Goal: Task Accomplishment & Management: Use online tool/utility

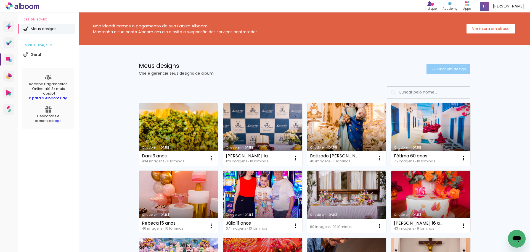
click at [453, 67] on span "Criar um design" at bounding box center [452, 69] width 29 height 4
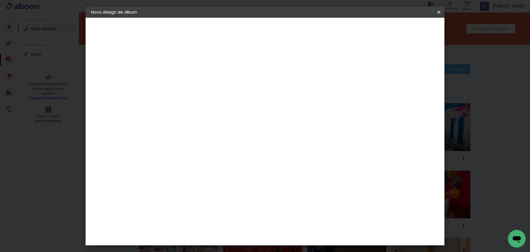
click at [181, 77] on input at bounding box center [181, 74] width 0 height 9
type input "Rafinha 8 anos"
type paper-input "Rafinha 8 anos"
click at [0, 0] on slot "Avançar" at bounding box center [0, 0] width 0 height 0
click at [202, 104] on input at bounding box center [196, 105] width 56 height 7
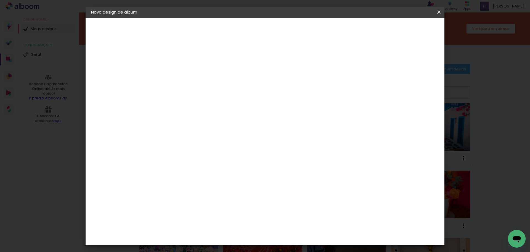
type input "go"
type paper-input "go"
click at [200, 120] on paper-item "Go image" at bounding box center [190, 126] width 49 height 14
click at [270, 86] on paper-item "Tamanho Livre" at bounding box center [245, 84] width 49 height 12
click at [0, 0] on slot "Avançar" at bounding box center [0, 0] width 0 height 0
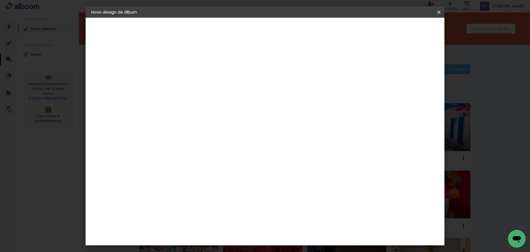
click at [0, 0] on slot "Voltar" at bounding box center [0, 0] width 0 height 0
click at [198, 105] on input "go" at bounding box center [190, 105] width 45 height 7
click at [206, 129] on paper-item "Go image" at bounding box center [190, 126] width 49 height 14
click at [0, 0] on slot "Avançar" at bounding box center [0, 0] width 0 height 0
click at [203, 93] on input "text" at bounding box center [192, 96] width 22 height 9
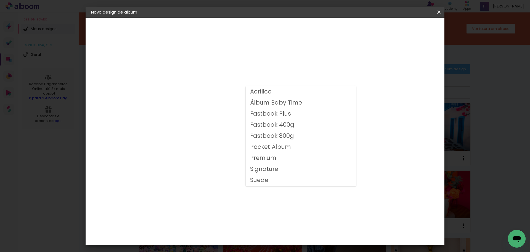
click at [0, 0] on slot "Fastbook 400g" at bounding box center [0, 0] width 0 height 0
type input "Fastbook 400g"
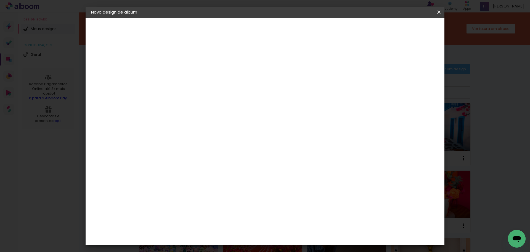
scroll to position [28, 0]
click at [219, 227] on span "20 × 20" at bounding box center [206, 236] width 26 height 18
click at [0, 0] on slot "Avançar" at bounding box center [0, 0] width 0 height 0
click at [405, 30] on span "Iniciar design" at bounding box center [392, 29] width 25 height 4
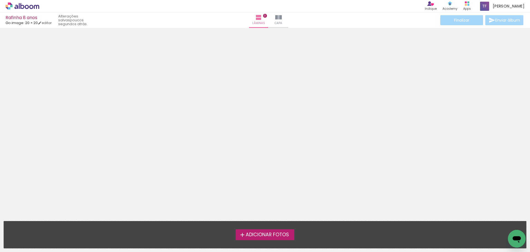
click at [271, 236] on span "Adicionar Fotos" at bounding box center [267, 234] width 43 height 5
click at [0, 0] on input "file" at bounding box center [0, 0] width 0 height 0
click at [258, 237] on span "Adicionar Fotos" at bounding box center [267, 234] width 43 height 5
click at [0, 0] on input "file" at bounding box center [0, 0] width 0 height 0
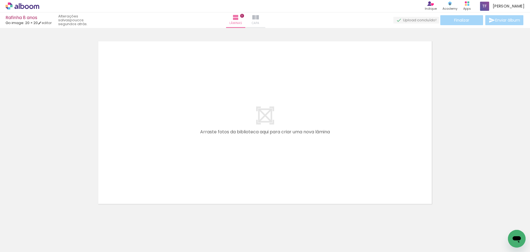
click at [259, 19] on iron-icon at bounding box center [255, 17] width 7 height 7
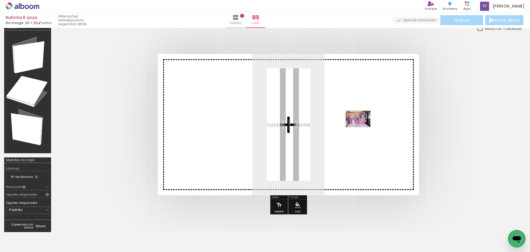
drag, startPoint x: 91, startPoint y: 232, endPoint x: 362, endPoint y: 127, distance: 291.4
click at [362, 127] on quentale-workspace at bounding box center [265, 126] width 530 height 252
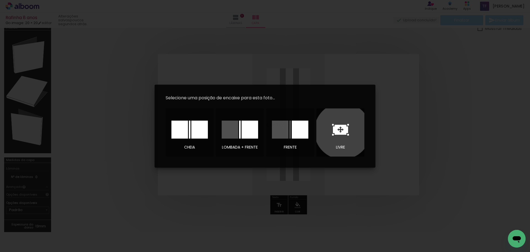
click at [343, 131] on icon at bounding box center [340, 130] width 15 height 10
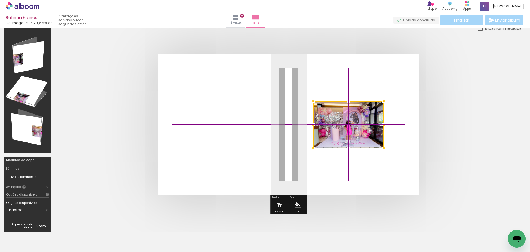
drag, startPoint x: 297, startPoint y: 128, endPoint x: 350, endPoint y: 123, distance: 53.5
click at [350, 123] on div at bounding box center [349, 124] width 70 height 47
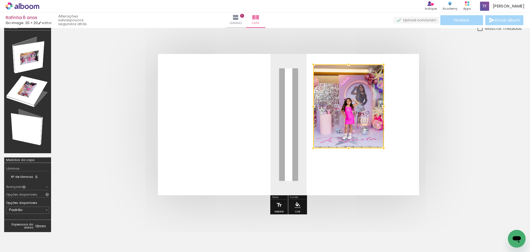
drag, startPoint x: 348, startPoint y: 103, endPoint x: 349, endPoint y: 71, distance: 31.5
click at [349, 71] on div at bounding box center [349, 106] width 70 height 84
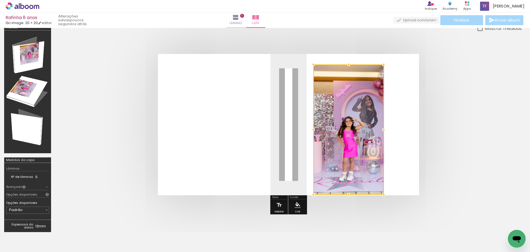
drag, startPoint x: 350, startPoint y: 149, endPoint x: 351, endPoint y: 181, distance: 32.1
click at [351, 181] on div at bounding box center [349, 129] width 70 height 130
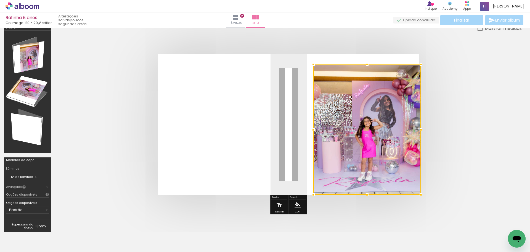
drag, startPoint x: 382, startPoint y: 128, endPoint x: 414, endPoint y: 130, distance: 31.8
click at [414, 130] on div at bounding box center [368, 129] width 108 height 130
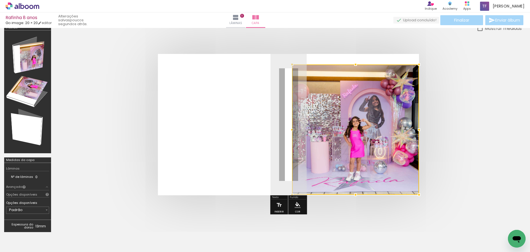
drag, startPoint x: 315, startPoint y: 131, endPoint x: 299, endPoint y: 134, distance: 16.0
click at [299, 134] on div at bounding box center [355, 129] width 127 height 130
click at [359, 192] on div at bounding box center [355, 195] width 11 height 11
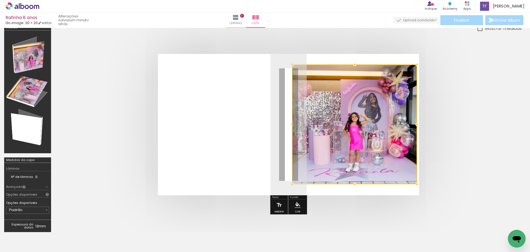
drag, startPoint x: 421, startPoint y: 193, endPoint x: 417, endPoint y: 186, distance: 8.7
click at [417, 186] on div at bounding box center [417, 183] width 11 height 11
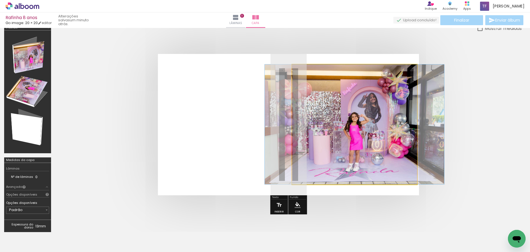
click at [412, 114] on quentale-photo at bounding box center [354, 124] width 125 height 120
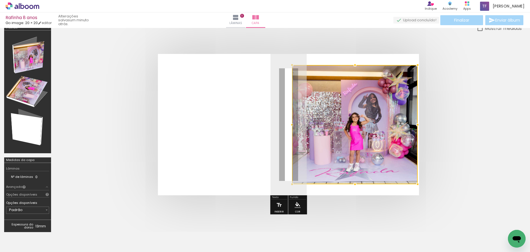
drag, startPoint x: 416, startPoint y: 64, endPoint x: 412, endPoint y: 64, distance: 3.9
click at [412, 64] on div at bounding box center [417, 64] width 11 height 11
click at [412, 125] on quentale-photo at bounding box center [355, 124] width 126 height 119
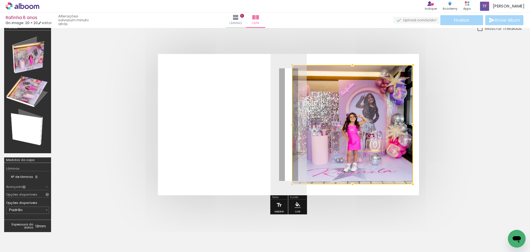
click at [415, 124] on div at bounding box center [413, 124] width 11 height 11
click at [297, 203] on iron-icon "color picker" at bounding box center [298, 205] width 6 height 6
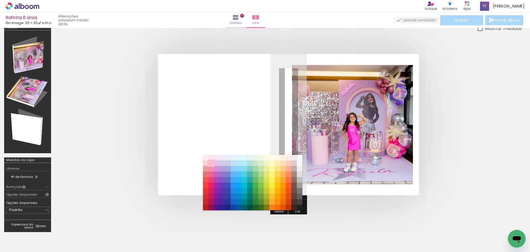
click at [212, 164] on paper-item "#f8bbd0" at bounding box center [212, 163] width 6 height 6
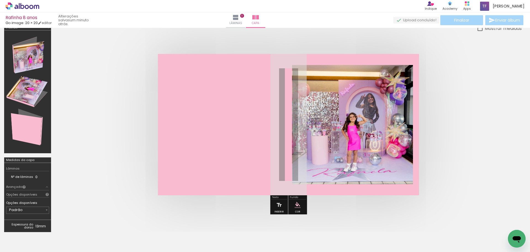
click at [300, 209] on paper-menu-button "#ffebee #ffcdd2 #ef9a9a #e57373 #ef5350 #f44336 #e53935 #d32f2f #c62828 #b71c1c…" at bounding box center [298, 204] width 10 height 10
click at [298, 203] on iron-icon "color picker" at bounding box center [298, 205] width 6 height 6
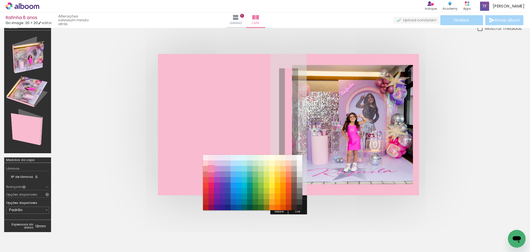
click at [210, 169] on paper-item "#f48fb1" at bounding box center [212, 169] width 6 height 6
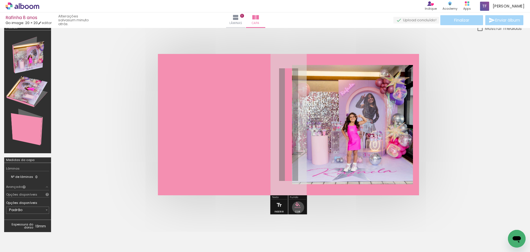
click at [298, 207] on iron-icon "color picker" at bounding box center [298, 205] width 6 height 6
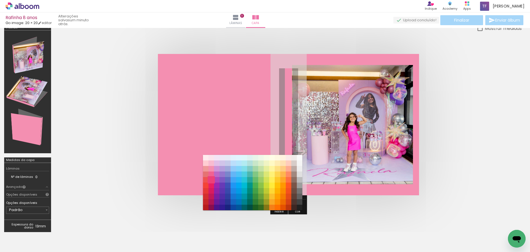
click at [212, 179] on paper-item "#ec407a" at bounding box center [212, 180] width 6 height 6
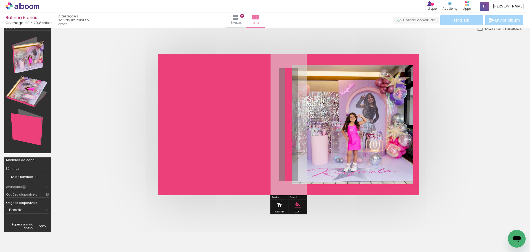
click at [301, 208] on paper-menu-button "#ffebee #ffcdd2 #ef9a9a #e57373 #ef5350 #f44336 #e53935 #d32f2f #c62828 #b71c1c…" at bounding box center [298, 204] width 10 height 10
click at [298, 204] on iron-icon "color picker" at bounding box center [298, 205] width 6 height 6
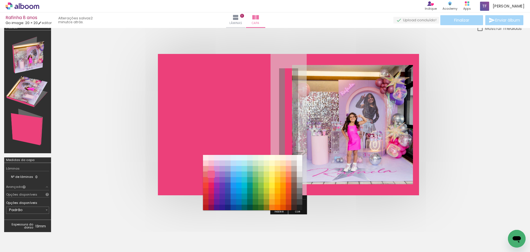
click at [211, 173] on paper-item "#f06292" at bounding box center [212, 174] width 6 height 6
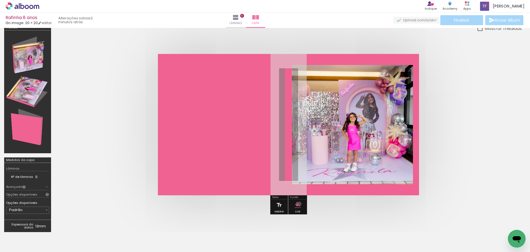
click at [299, 204] on iron-icon "color picker" at bounding box center [298, 205] width 6 height 6
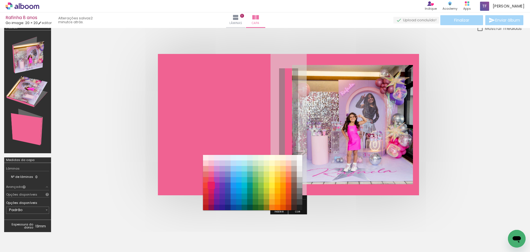
click at [212, 186] on paper-item "#e91e63" at bounding box center [212, 185] width 6 height 6
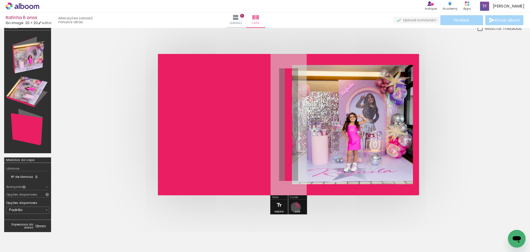
click at [295, 207] on iron-icon "color picker" at bounding box center [298, 205] width 6 height 6
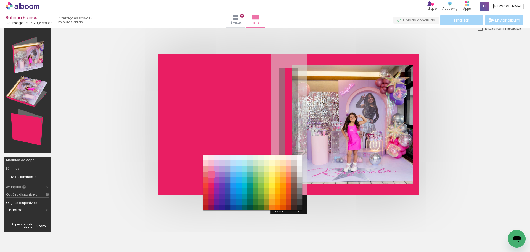
click at [212, 174] on paper-item "#f06292" at bounding box center [212, 174] width 6 height 6
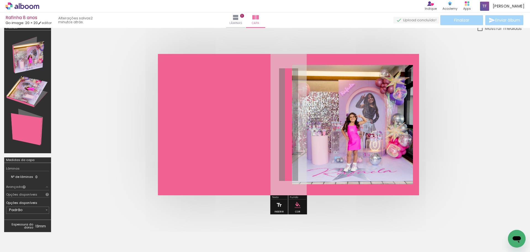
click at [300, 207] on iron-icon "color picker" at bounding box center [298, 205] width 6 height 6
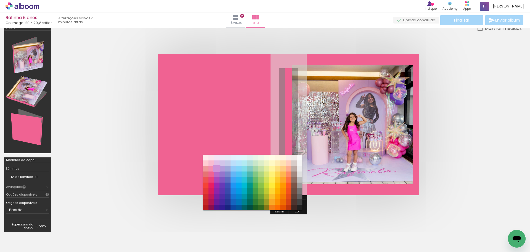
click at [217, 169] on paper-item "#ce93d8" at bounding box center [217, 169] width 6 height 6
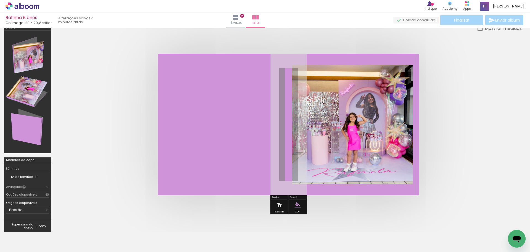
click at [297, 205] on iron-icon "color picker" at bounding box center [298, 205] width 6 height 6
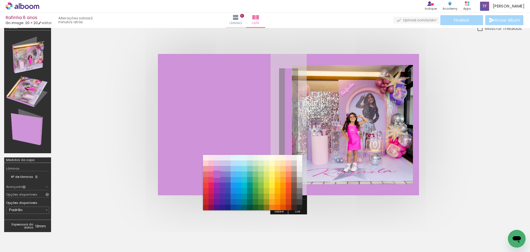
click at [217, 173] on paper-item "#ba68c8" at bounding box center [217, 174] width 6 height 6
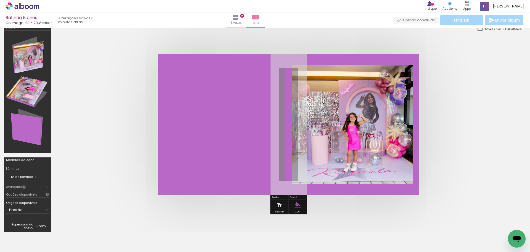
click at [300, 206] on iron-icon "color picker" at bounding box center [298, 205] width 6 height 6
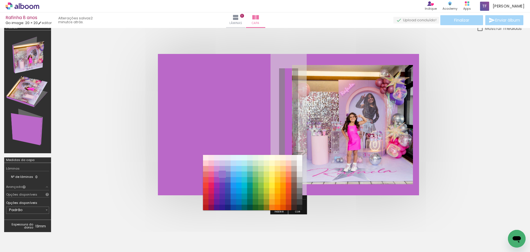
click at [224, 173] on paper-item "#9575cd" at bounding box center [223, 174] width 6 height 6
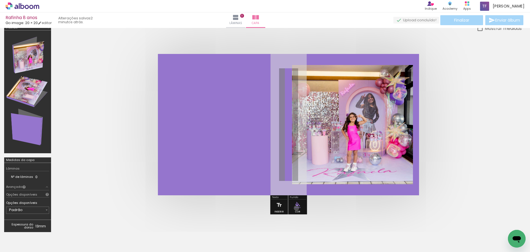
click at [296, 208] on paper-menu-button "#ffebee #ffcdd2 #ef9a9a #e57373 #ef5350 #f44336 #e53935 #d32f2f #c62828 #b71c1c…" at bounding box center [298, 204] width 10 height 10
click at [296, 204] on iron-icon "color picker" at bounding box center [298, 205] width 6 height 6
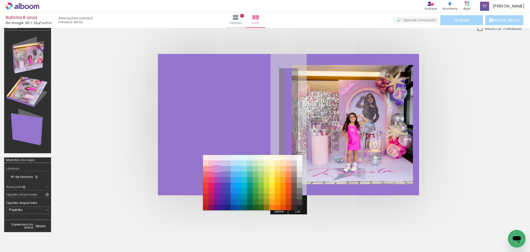
click at [215, 169] on paper-item "#ce93d8" at bounding box center [217, 169] width 6 height 6
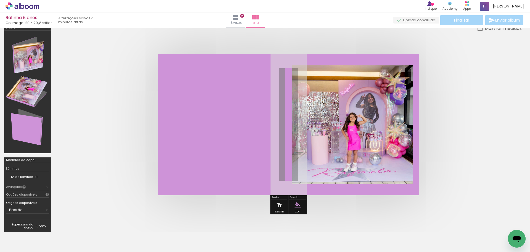
click at [479, 106] on quentale-cover at bounding box center [288, 124] width 423 height 141
click at [242, 21] on span "Lâminas" at bounding box center [236, 23] width 13 height 5
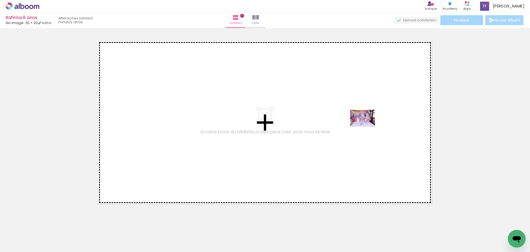
drag, startPoint x: 59, startPoint y: 241, endPoint x: 367, endPoint y: 126, distance: 329.1
click at [367, 126] on quentale-workspace at bounding box center [265, 126] width 530 height 252
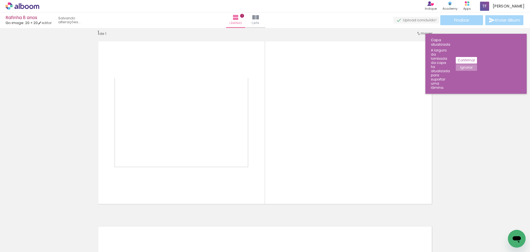
scroll to position [7, 0]
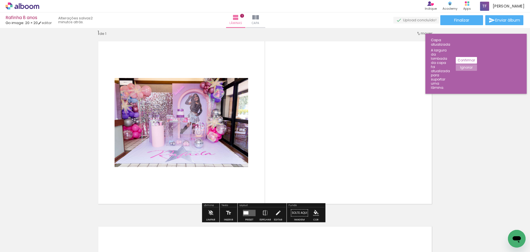
click at [183, 117] on quentale-photo at bounding box center [182, 122] width 134 height 89
click at [244, 211] on div at bounding box center [246, 212] width 5 height 3
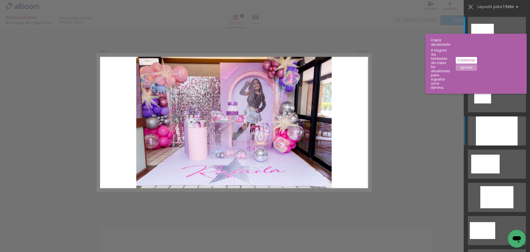
click at [494, 123] on div at bounding box center [497, 130] width 42 height 29
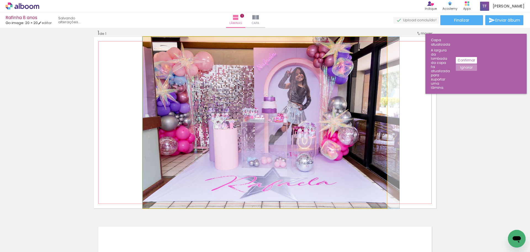
drag, startPoint x: 307, startPoint y: 121, endPoint x: 357, endPoint y: 122, distance: 50.6
click at [302, 134] on quentale-photo at bounding box center [265, 122] width 244 height 171
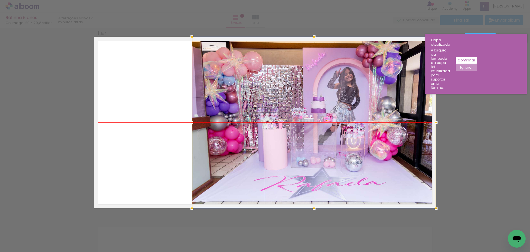
drag, startPoint x: 302, startPoint y: 134, endPoint x: 376, endPoint y: 135, distance: 74.0
click at [376, 135] on div at bounding box center [314, 122] width 244 height 171
drag, startPoint x: 304, startPoint y: 128, endPoint x: 325, endPoint y: 128, distance: 20.7
click at [325, 128] on div at bounding box center [314, 122] width 244 height 171
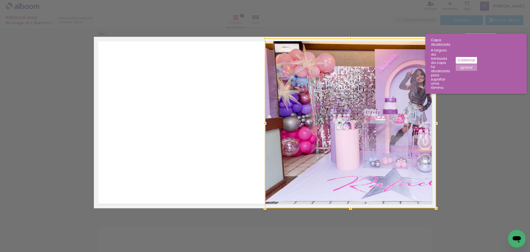
drag, startPoint x: 190, startPoint y: 35, endPoint x: 243, endPoint y: 39, distance: 52.6
click at [243, 39] on album-spread "1 de 1" at bounding box center [265, 122] width 343 height 171
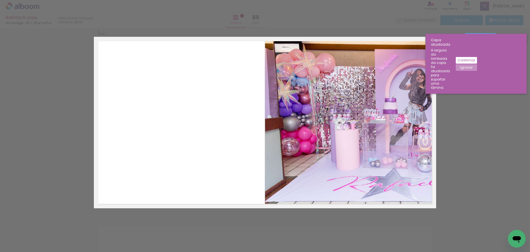
click at [486, 90] on div "Confirmar Cancelar" at bounding box center [265, 212] width 530 height 383
click at [0, 0] on slot "Confirmar" at bounding box center [0, 0] width 0 height 0
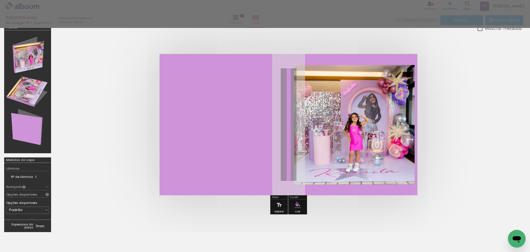
click at [479, 133] on quentale-cover at bounding box center [288, 124] width 423 height 141
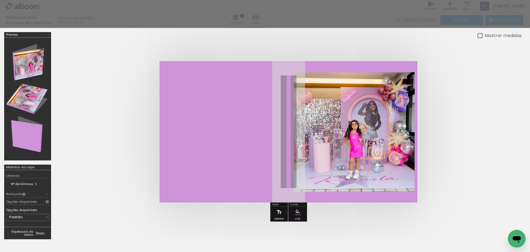
click at [490, 85] on quentale-cover at bounding box center [288, 131] width 423 height 141
click at [477, 121] on quentale-cover at bounding box center [288, 131] width 423 height 141
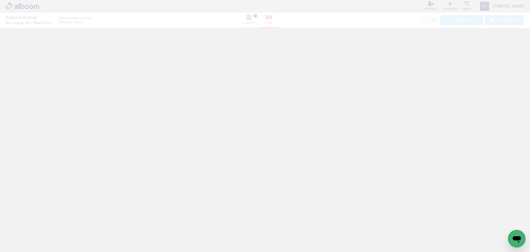
type input "0"
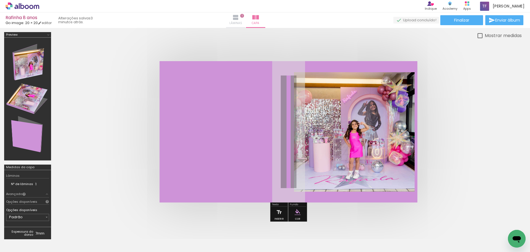
click at [239, 18] on iron-icon at bounding box center [236, 17] width 7 height 7
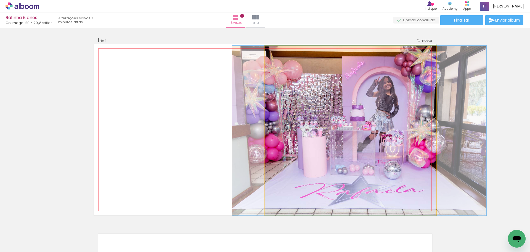
drag, startPoint x: 378, startPoint y: 133, endPoint x: 345, endPoint y: 131, distance: 32.9
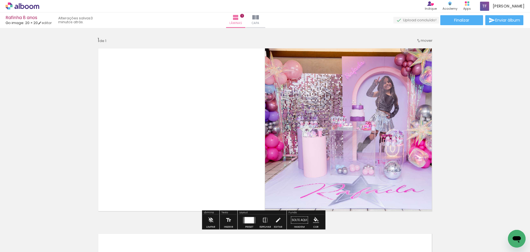
click at [330, 114] on quentale-photo at bounding box center [350, 131] width 171 height 170
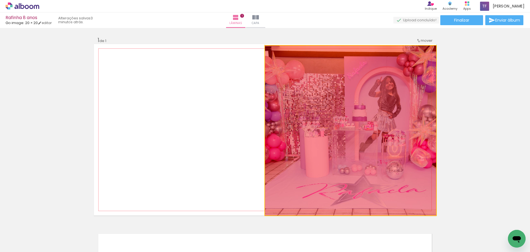
drag, startPoint x: 330, startPoint y: 114, endPoint x: 333, endPoint y: 218, distance: 103.9
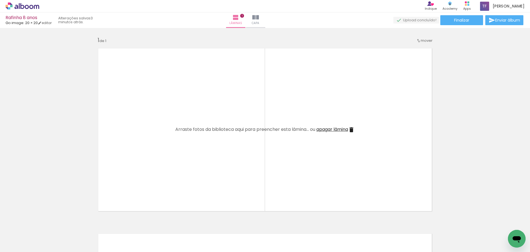
click at [18, 243] on span "Adicionar Fotos" at bounding box center [19, 244] width 17 height 6
click at [0, 0] on input "file" at bounding box center [0, 0] width 0 height 0
click at [247, 16] on iron-icon at bounding box center [244, 17] width 7 height 7
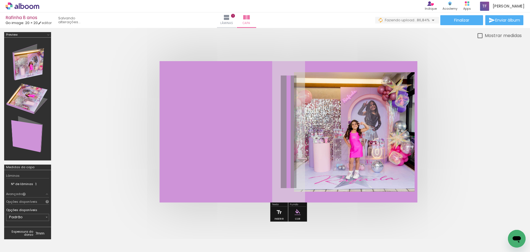
click at [372, 127] on quentale-photo at bounding box center [354, 131] width 121 height 119
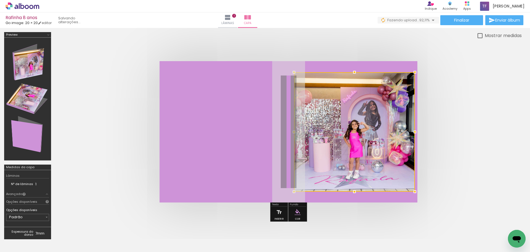
click at [372, 127] on div at bounding box center [354, 131] width 121 height 119
click at [352, 128] on div at bounding box center [354, 131] width 121 height 119
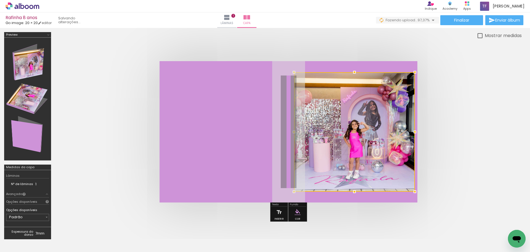
click at [352, 128] on div at bounding box center [354, 131] width 121 height 119
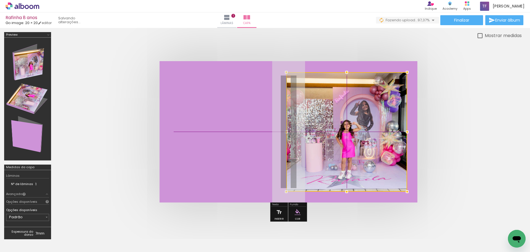
drag, startPoint x: 356, startPoint y: 113, endPoint x: 356, endPoint y: 110, distance: 3.3
click at [356, 110] on div at bounding box center [346, 131] width 121 height 119
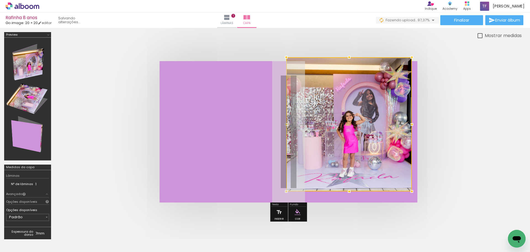
drag, startPoint x: 407, startPoint y: 73, endPoint x: 404, endPoint y: 68, distance: 5.4
click at [404, 68] on div at bounding box center [349, 124] width 126 height 134
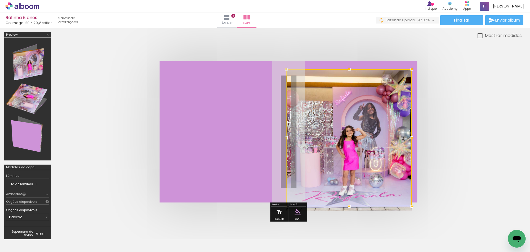
drag, startPoint x: 349, startPoint y: 60, endPoint x: 350, endPoint y: 54, distance: 5.6
click at [350, 54] on div at bounding box center [288, 131] width 467 height 185
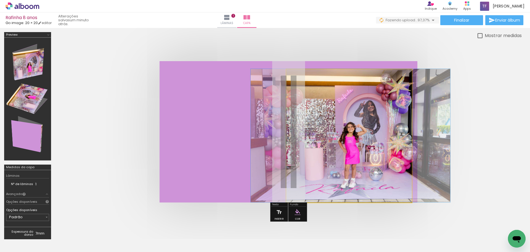
drag, startPoint x: 354, startPoint y: 148, endPoint x: 356, endPoint y: 133, distance: 15.5
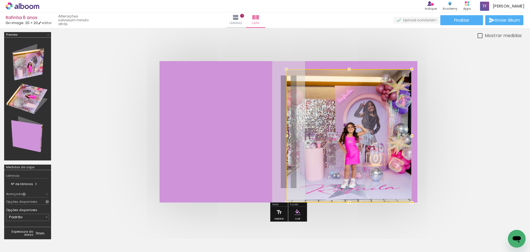
click at [355, 144] on div at bounding box center [349, 135] width 126 height 133
click at [464, 119] on quentale-cover at bounding box center [288, 131] width 423 height 141
click at [246, 139] on quentale-layouter at bounding box center [289, 131] width 258 height 141
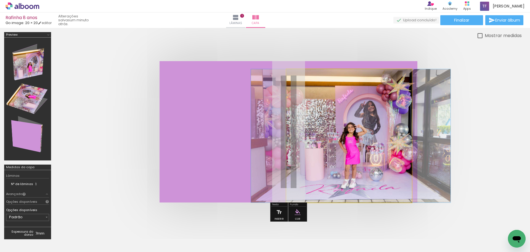
drag, startPoint x: 358, startPoint y: 141, endPoint x: 359, endPoint y: 118, distance: 22.7
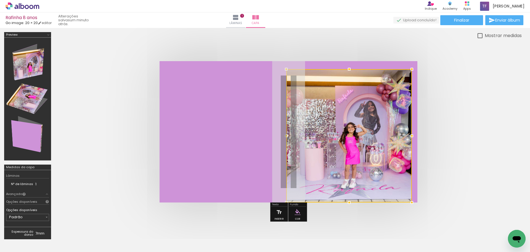
click at [359, 118] on div at bounding box center [349, 135] width 126 height 133
click at [411, 203] on div at bounding box center [412, 202] width 11 height 11
click at [349, 157] on quentale-photo at bounding box center [349, 135] width 126 height 133
click at [349, 157] on div at bounding box center [349, 135] width 126 height 133
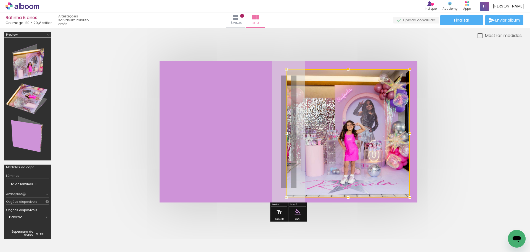
drag, startPoint x: 410, startPoint y: 201, endPoint x: 408, endPoint y: 193, distance: 7.4
click at [408, 193] on div at bounding box center [410, 197] width 11 height 11
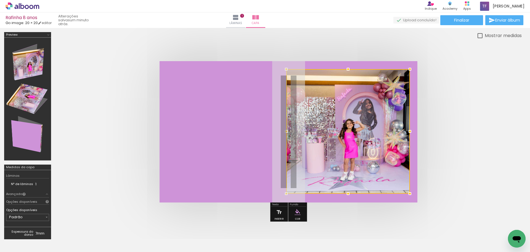
click at [350, 196] on div at bounding box center [348, 193] width 11 height 11
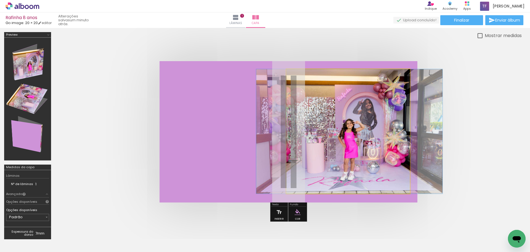
click at [357, 132] on quentale-photo at bounding box center [348, 131] width 124 height 124
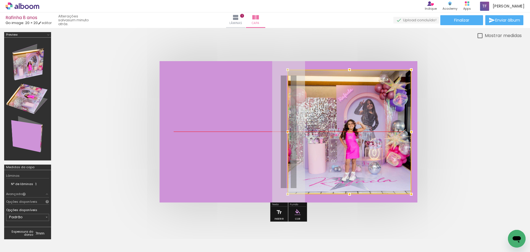
click at [355, 133] on div at bounding box center [350, 132] width 124 height 124
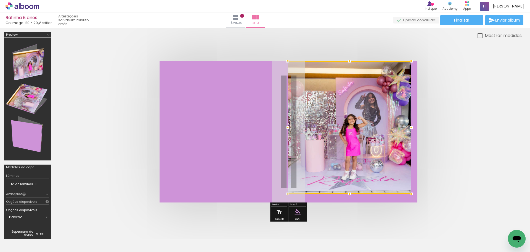
drag, startPoint x: 350, startPoint y: 69, endPoint x: 351, endPoint y: 62, distance: 7.8
click at [351, 62] on div at bounding box center [349, 61] width 11 height 11
click at [470, 91] on quentale-cover at bounding box center [288, 131] width 423 height 141
click at [472, 56] on div at bounding box center [288, 131] width 467 height 185
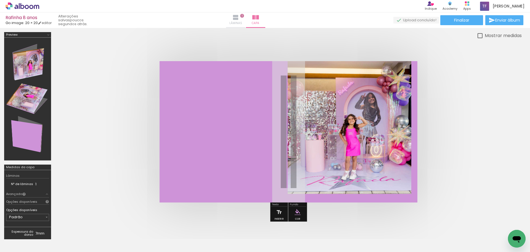
click at [246, 20] on paper-button "Lâminas 1" at bounding box center [235, 19] width 19 height 15
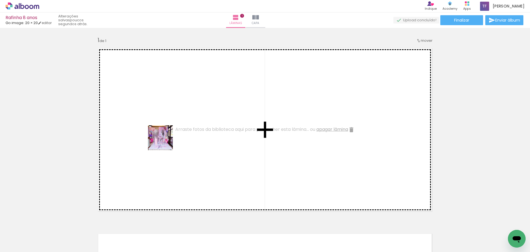
drag, startPoint x: 57, startPoint y: 240, endPoint x: 192, endPoint y: 125, distance: 176.6
click at [192, 125] on quentale-workspace at bounding box center [265, 126] width 530 height 252
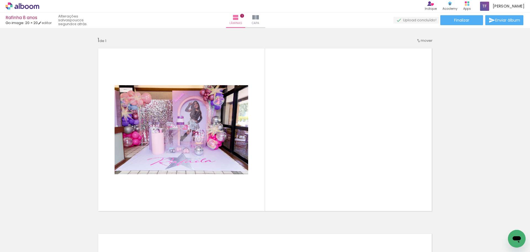
scroll to position [0, 692]
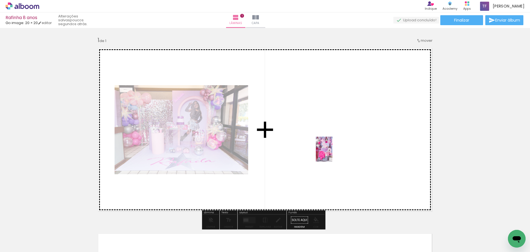
drag, startPoint x: 353, startPoint y: 233, endPoint x: 339, endPoint y: 159, distance: 75.1
click at [331, 149] on quentale-workspace at bounding box center [265, 126] width 530 height 252
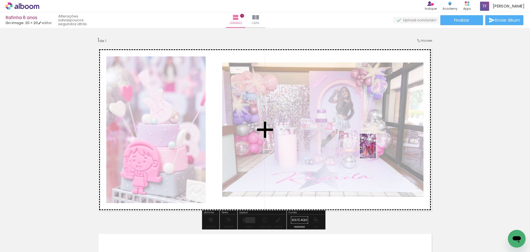
drag, startPoint x: 385, startPoint y: 231, endPoint x: 377, endPoint y: 150, distance: 81.6
click at [377, 150] on quentale-workspace at bounding box center [265, 126] width 530 height 252
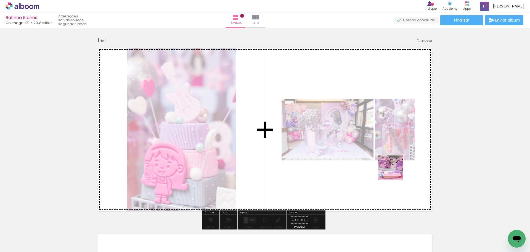
drag, startPoint x: 412, startPoint y: 236, endPoint x: 387, endPoint y: 159, distance: 81.5
click at [387, 159] on quentale-workspace at bounding box center [265, 126] width 530 height 252
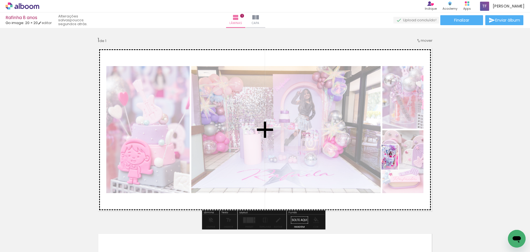
drag, startPoint x: 449, startPoint y: 235, endPoint x: 398, endPoint y: 161, distance: 89.8
click at [398, 161] on quentale-workspace at bounding box center [265, 126] width 530 height 252
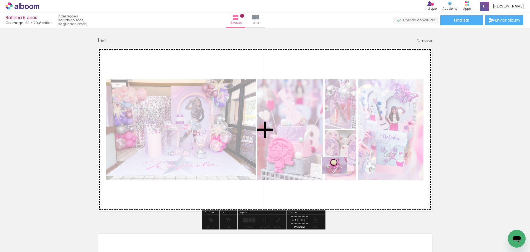
drag, startPoint x: 484, startPoint y: 233, endPoint x: 339, endPoint y: 173, distance: 156.6
click at [339, 173] on quentale-workspace at bounding box center [265, 126] width 530 height 252
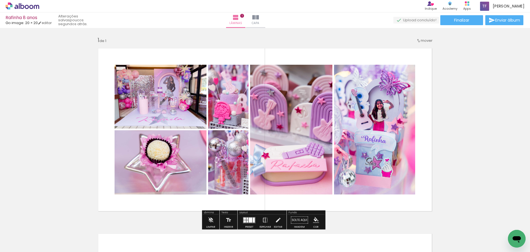
scroll to position [28, 0]
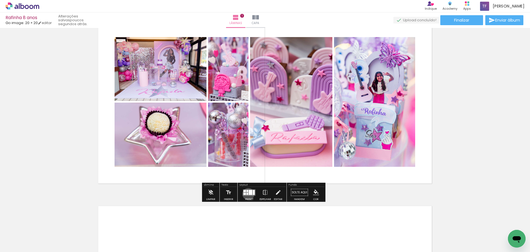
click at [247, 194] on quentale-layouter at bounding box center [249, 192] width 13 height 6
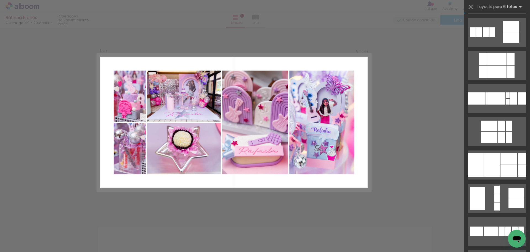
scroll to position [138, 0]
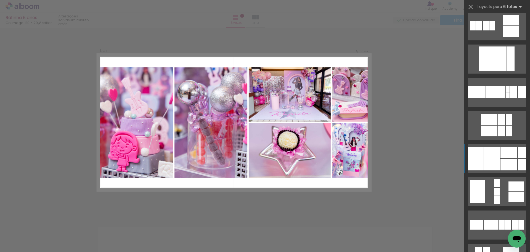
click at [501, 155] on div at bounding box center [509, 152] width 17 height 11
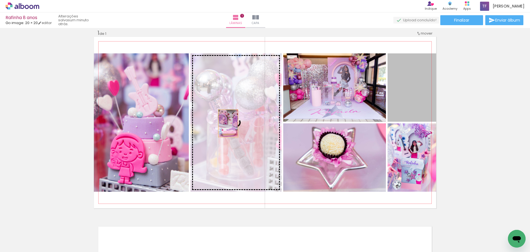
drag, startPoint x: 401, startPoint y: 96, endPoint x: 224, endPoint y: 123, distance: 178.9
click at [0, 0] on slot at bounding box center [0, 0] width 0 height 0
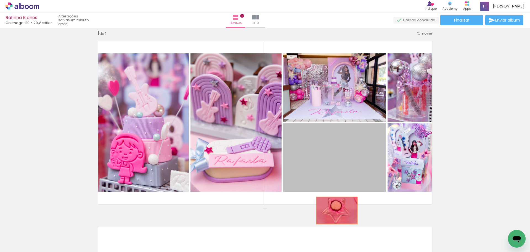
drag, startPoint x: 337, startPoint y: 167, endPoint x: 335, endPoint y: 210, distance: 42.8
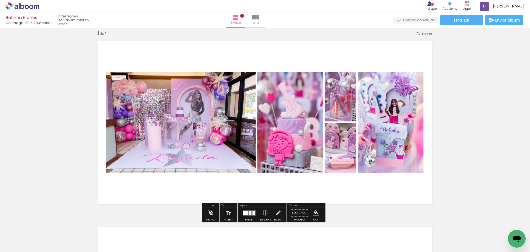
click at [250, 212] on div at bounding box center [250, 213] width 2 height 4
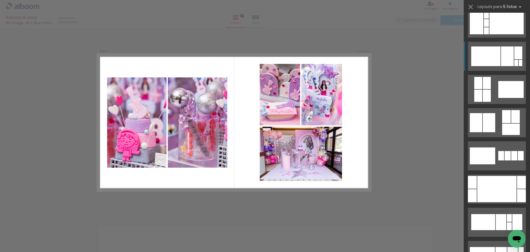
scroll to position [276, 0]
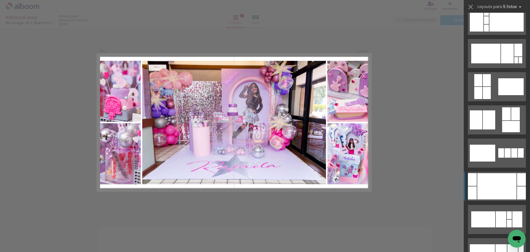
click at [498, 186] on div at bounding box center [497, 186] width 39 height 26
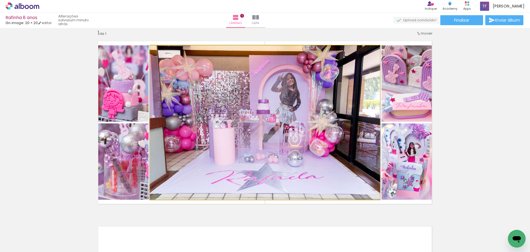
click at [261, 112] on quentale-photo at bounding box center [265, 122] width 230 height 154
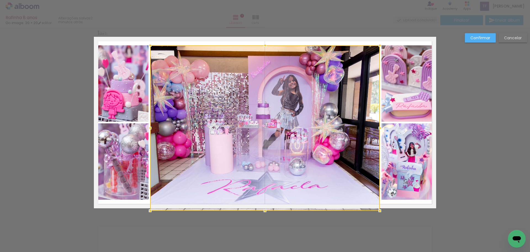
drag, startPoint x: 263, startPoint y: 198, endPoint x: 264, endPoint y: 205, distance: 7.5
click at [264, 205] on div at bounding box center [265, 210] width 11 height 11
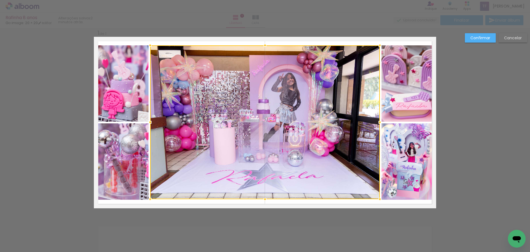
drag, startPoint x: 263, startPoint y: 207, endPoint x: 265, endPoint y: 201, distance: 6.3
click at [265, 201] on div at bounding box center [265, 198] width 11 height 11
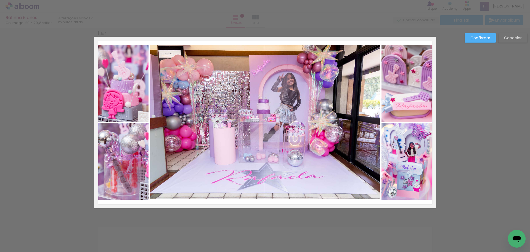
click at [501, 102] on div "Confirmar Cancelar" at bounding box center [265, 212] width 530 height 383
click at [308, 137] on quentale-photo at bounding box center [265, 122] width 230 height 154
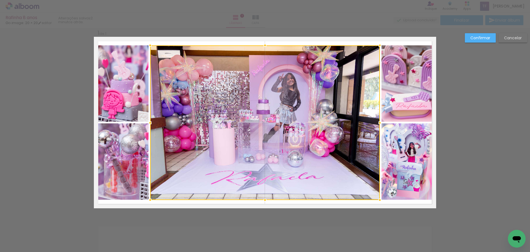
click at [264, 199] on div at bounding box center [265, 199] width 11 height 11
click at [485, 33] on paper-button "Confirmar" at bounding box center [480, 37] width 31 height 9
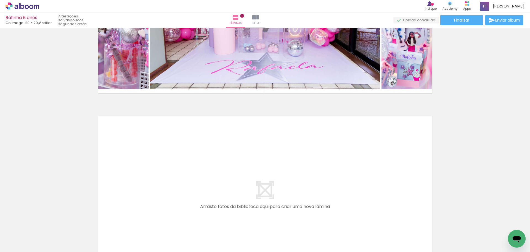
scroll to position [0, 0]
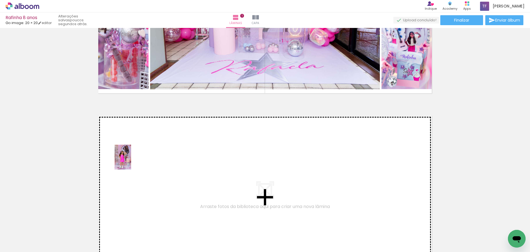
drag, startPoint x: 119, startPoint y: 236, endPoint x: 131, endPoint y: 161, distance: 76.2
click at [131, 161] on quentale-workspace at bounding box center [265, 126] width 530 height 252
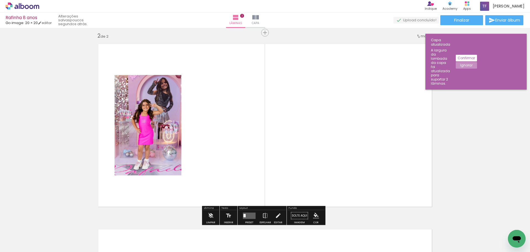
scroll to position [192, 0]
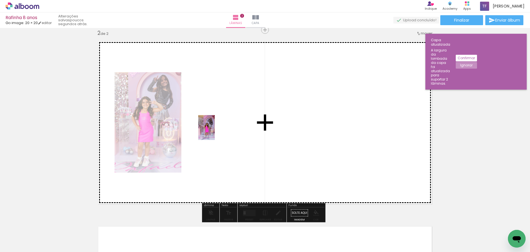
drag, startPoint x: 197, startPoint y: 163, endPoint x: 215, endPoint y: 131, distance: 36.1
click at [215, 131] on quentale-workspace at bounding box center [265, 126] width 530 height 252
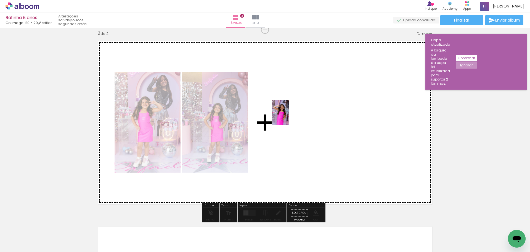
drag, startPoint x: 185, startPoint y: 223, endPoint x: 289, endPoint y: 116, distance: 148.9
click at [289, 116] on quentale-workspace at bounding box center [265, 126] width 530 height 252
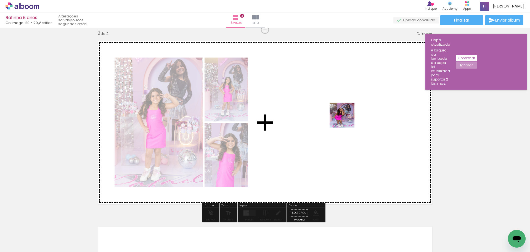
drag, startPoint x: 210, startPoint y: 235, endPoint x: 349, endPoint y: 117, distance: 182.2
click at [349, 117] on quentale-workspace at bounding box center [265, 126] width 530 height 252
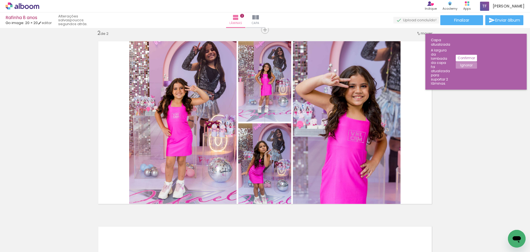
scroll to position [0, 158]
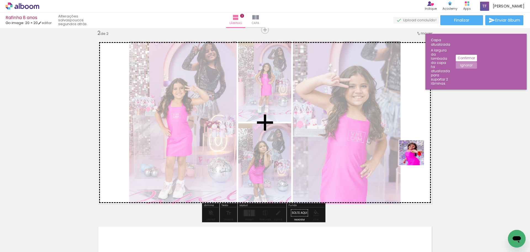
drag, startPoint x: 398, startPoint y: 232, endPoint x: 417, endPoint y: 154, distance: 79.9
click at [417, 154] on quentale-workspace at bounding box center [265, 126] width 530 height 252
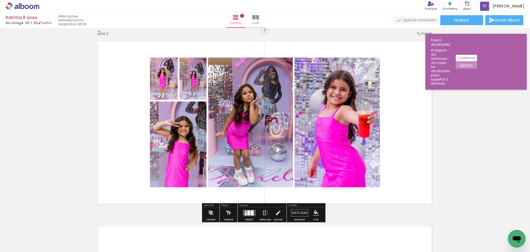
click at [242, 209] on div at bounding box center [249, 212] width 15 height 11
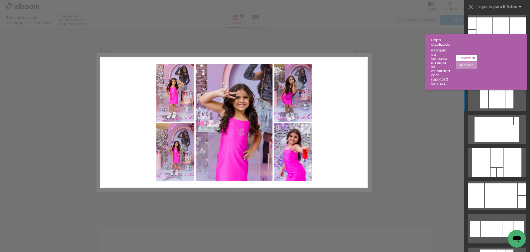
scroll to position [110, 0]
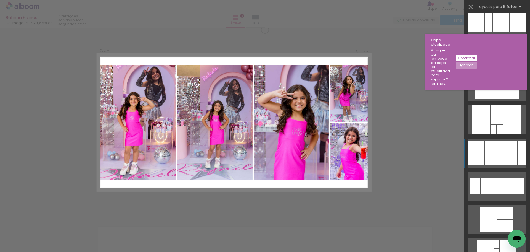
click at [505, 154] on div at bounding box center [510, 153] width 16 height 24
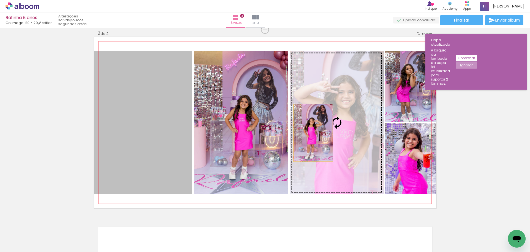
drag, startPoint x: 138, startPoint y: 134, endPoint x: 311, endPoint y: 133, distance: 172.9
click at [0, 0] on slot at bounding box center [0, 0] width 0 height 0
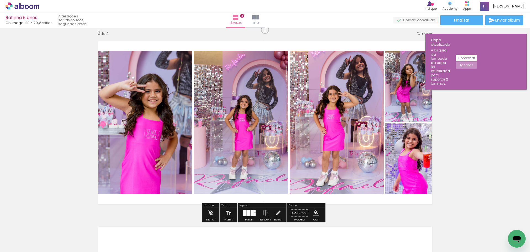
click at [401, 95] on quentale-photo at bounding box center [411, 86] width 51 height 71
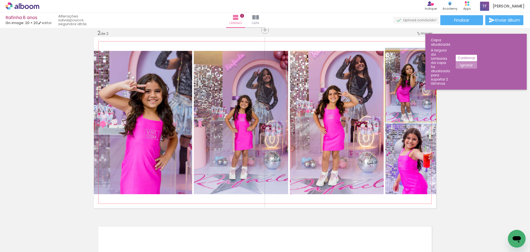
click at [401, 95] on quentale-photo at bounding box center [411, 86] width 51 height 71
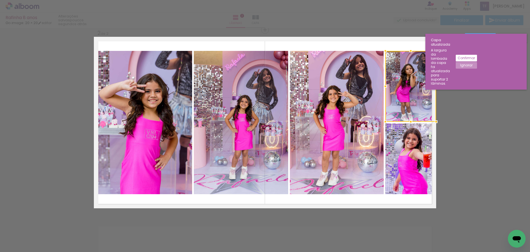
click at [403, 100] on div at bounding box center [411, 86] width 51 height 71
click at [474, 99] on div "Confirmar Cancelar" at bounding box center [265, 120] width 530 height 569
click at [353, 106] on quentale-photo at bounding box center [337, 122] width 94 height 143
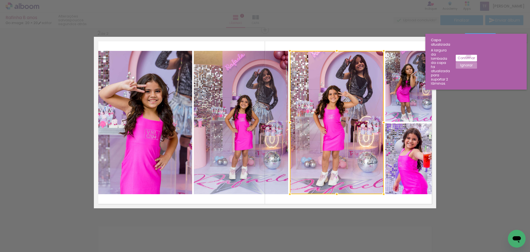
click at [0, 0] on slot "Confirmar" at bounding box center [0, 0] width 0 height 0
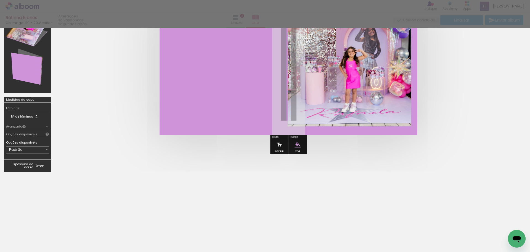
click at [373, 178] on div at bounding box center [265, 69] width 530 height 219
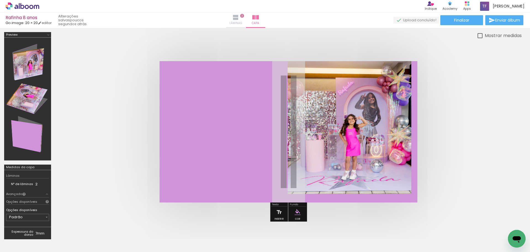
click at [246, 19] on paper-button "Lâminas 2" at bounding box center [235, 19] width 19 height 15
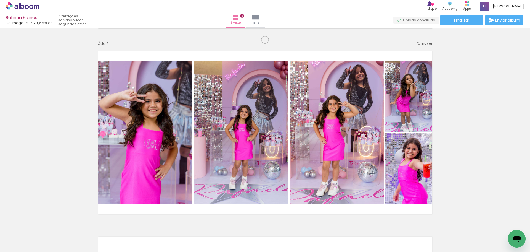
scroll to position [193, 0]
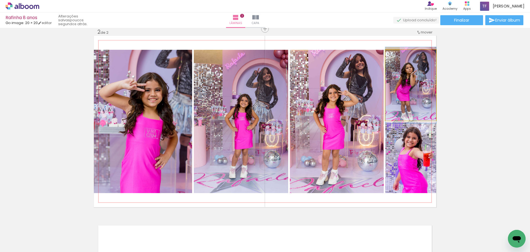
click at [419, 88] on quentale-photo at bounding box center [411, 85] width 51 height 71
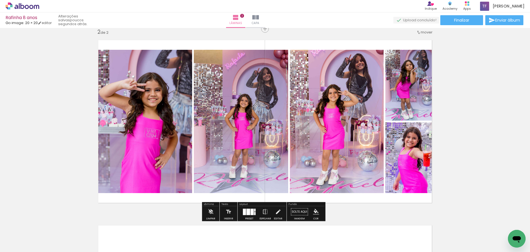
click at [460, 78] on div "Inserir lâmina 1 de 2 Inserir lâmina 2 de 2" at bounding box center [265, 114] width 530 height 556
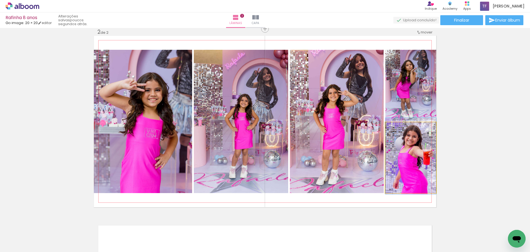
drag, startPoint x: 414, startPoint y: 160, endPoint x: 405, endPoint y: 158, distance: 9.3
click at [420, 163] on quentale-photo at bounding box center [411, 157] width 51 height 71
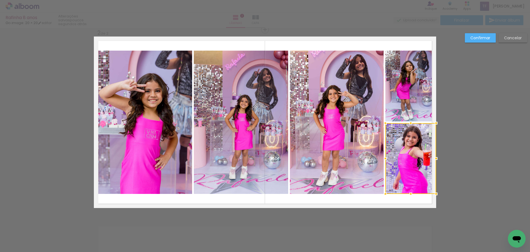
scroll to position [192, 0]
drag, startPoint x: 435, startPoint y: 157, endPoint x: 426, endPoint y: 157, distance: 8.8
click at [427, 157] on div at bounding box center [432, 158] width 11 height 11
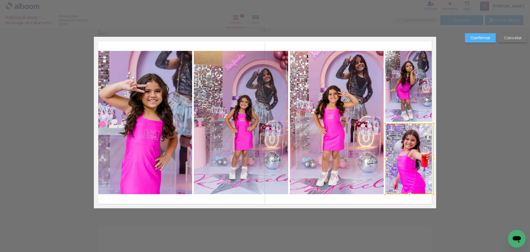
click at [435, 158] on div at bounding box center [433, 158] width 11 height 11
click at [461, 142] on div "Confirmar Cancelar" at bounding box center [265, 120] width 530 height 569
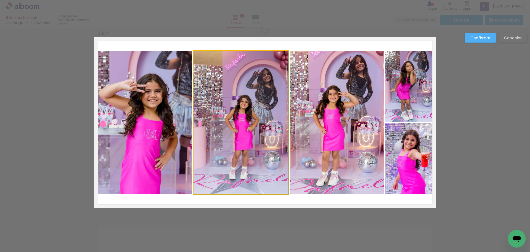
click at [241, 98] on quentale-photo at bounding box center [241, 122] width 94 height 143
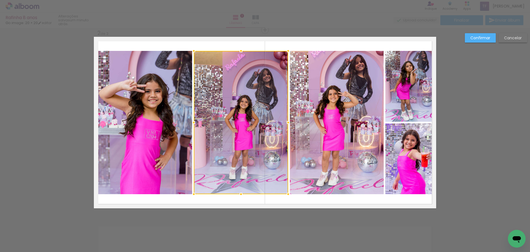
click at [241, 98] on div at bounding box center [241, 122] width 94 height 143
click at [0, 0] on slot "Confirmar" at bounding box center [0, 0] width 0 height 0
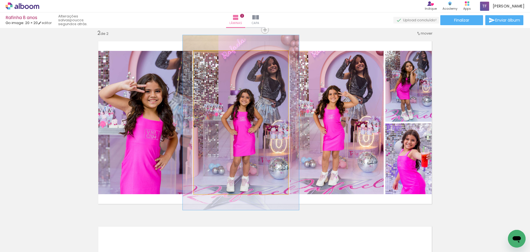
drag, startPoint x: 205, startPoint y: 59, endPoint x: 209, endPoint y: 59, distance: 4.1
type paper-slider "122"
click at [209, 59] on div at bounding box center [211, 56] width 9 height 9
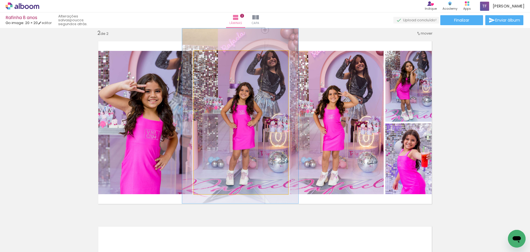
drag, startPoint x: 238, startPoint y: 113, endPoint x: 237, endPoint y: 106, distance: 6.7
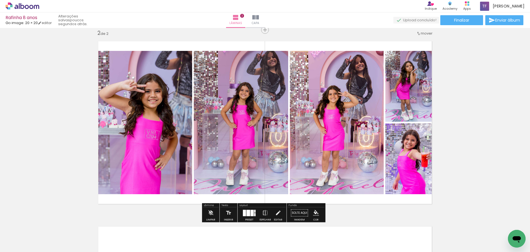
click at [166, 120] on quentale-photo at bounding box center [143, 122] width 98 height 143
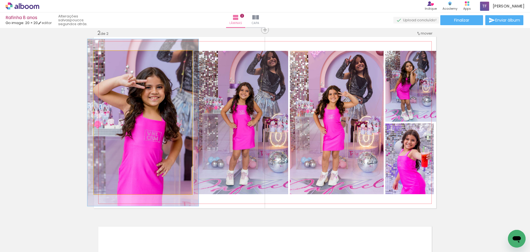
drag, startPoint x: 107, startPoint y: 56, endPoint x: 110, endPoint y: 57, distance: 3.0
type paper-slider "113"
click at [110, 57] on div at bounding box center [109, 56] width 9 height 9
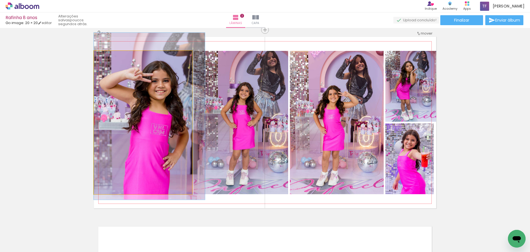
drag, startPoint x: 142, startPoint y: 115, endPoint x: 150, endPoint y: 109, distance: 10.4
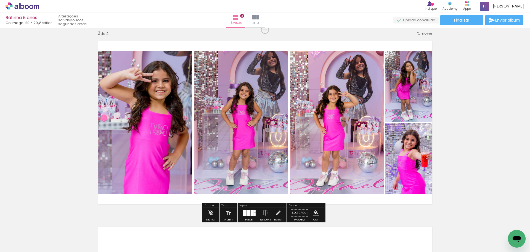
click at [477, 111] on div "Inserir lâmina 1 de 2 Inserir lâmina 2 de 2" at bounding box center [265, 116] width 530 height 556
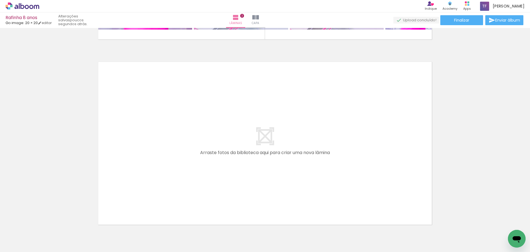
scroll to position [358, 0]
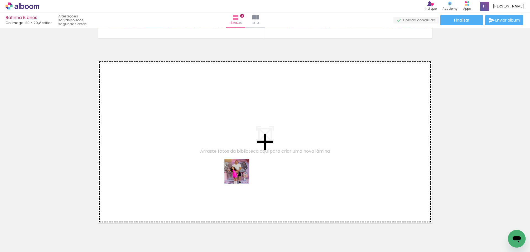
drag, startPoint x: 241, startPoint y: 235, endPoint x: 241, endPoint y: 175, distance: 59.1
click at [241, 175] on quentale-workspace at bounding box center [265, 126] width 530 height 252
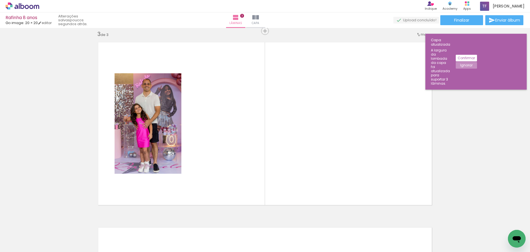
scroll to position [377, 0]
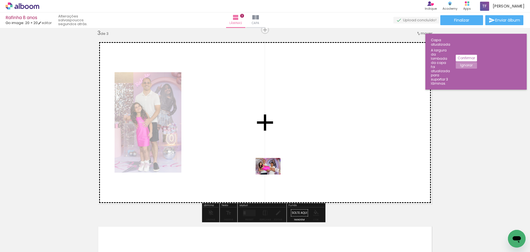
drag, startPoint x: 273, startPoint y: 236, endPoint x: 272, endPoint y: 174, distance: 61.6
click at [272, 174] on quentale-workspace at bounding box center [265, 126] width 530 height 252
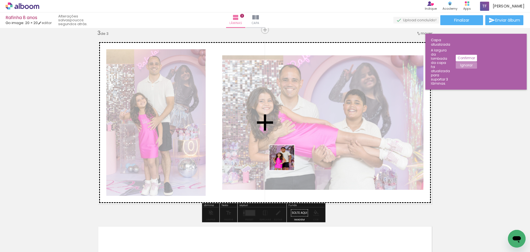
drag, startPoint x: 303, startPoint y: 237, endPoint x: 286, endPoint y: 161, distance: 77.6
click at [286, 161] on quentale-workspace at bounding box center [265, 126] width 530 height 252
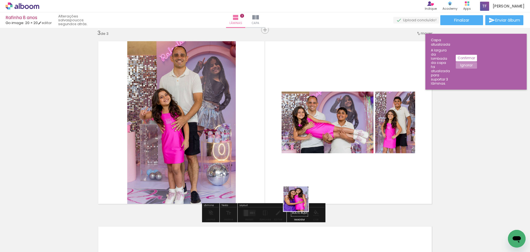
drag, startPoint x: 336, startPoint y: 239, endPoint x: 294, endPoint y: 197, distance: 59.2
click at [294, 197] on quentale-workspace at bounding box center [265, 126] width 530 height 252
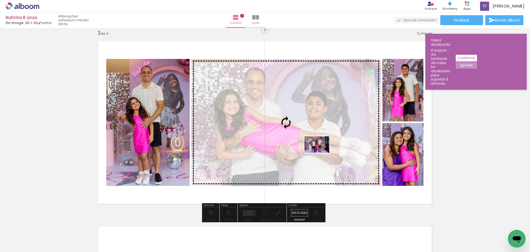
drag, startPoint x: 370, startPoint y: 233, endPoint x: 321, endPoint y: 153, distance: 94.2
click at [321, 153] on quentale-workspace at bounding box center [265, 126] width 530 height 252
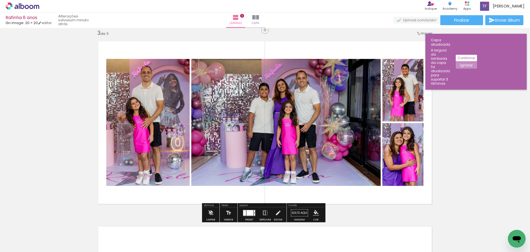
click at [479, 113] on div "Inserir lâmina 1 de 3 Inserir lâmina 2 de 3 Inserir lâmina 3 de 3" at bounding box center [265, 22] width 530 height 741
click at [247, 211] on div at bounding box center [250, 213] width 7 height 6
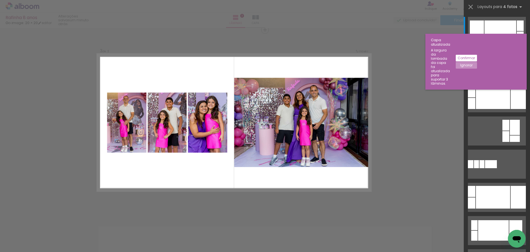
click at [499, 65] on div at bounding box center [511, 64] width 29 height 19
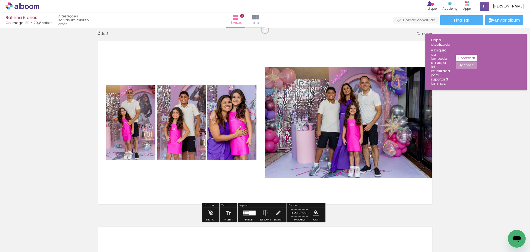
click at [264, 211] on iron-icon at bounding box center [265, 212] width 6 height 11
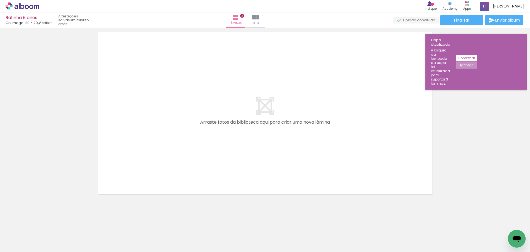
scroll to position [573, 0]
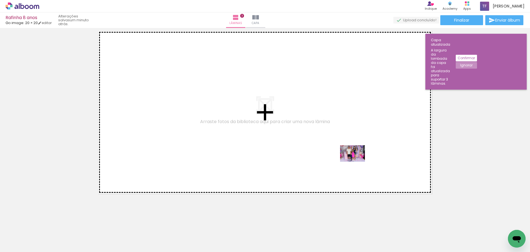
drag, startPoint x: 433, startPoint y: 238, endPoint x: 357, endPoint y: 162, distance: 107.8
click at [357, 162] on quentale-workspace at bounding box center [265, 126] width 530 height 252
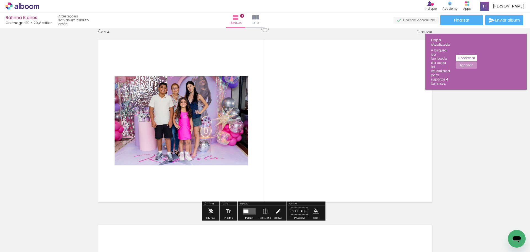
scroll to position [562, 0]
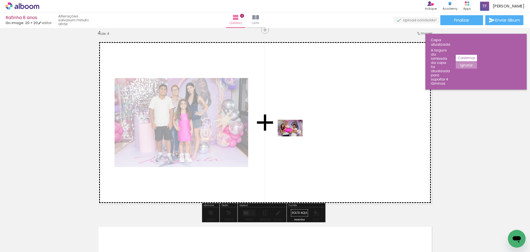
drag, startPoint x: 281, startPoint y: 235, endPoint x: 294, endPoint y: 136, distance: 100.1
click at [294, 136] on quentale-workspace at bounding box center [265, 126] width 530 height 252
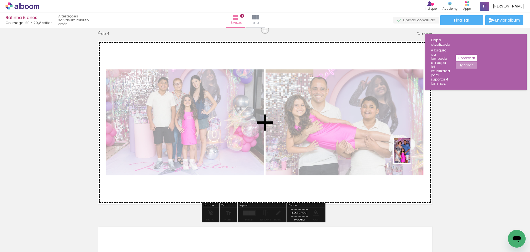
drag, startPoint x: 466, startPoint y: 233, endPoint x: 410, endPoint y: 155, distance: 95.8
click at [410, 155] on quentale-workspace at bounding box center [265, 126] width 530 height 252
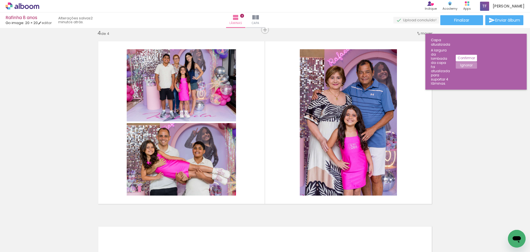
scroll to position [0, 193]
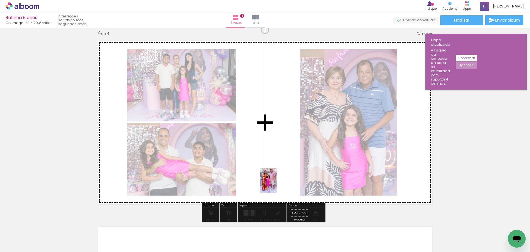
drag, startPoint x: 389, startPoint y: 241, endPoint x: 276, endPoint y: 183, distance: 127.1
click at [276, 183] on quentale-workspace at bounding box center [265, 126] width 530 height 252
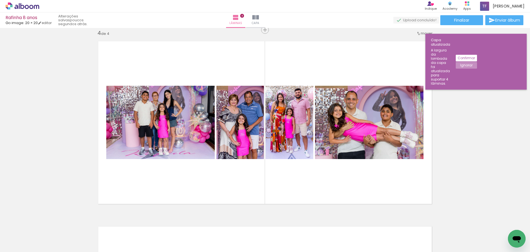
scroll to position [0, 206]
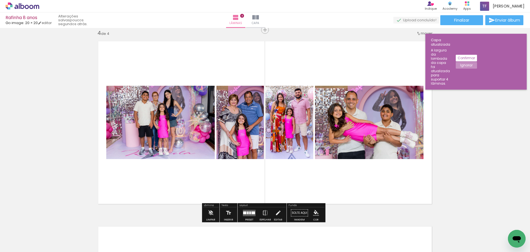
click at [252, 211] on div at bounding box center [254, 212] width 4 height 3
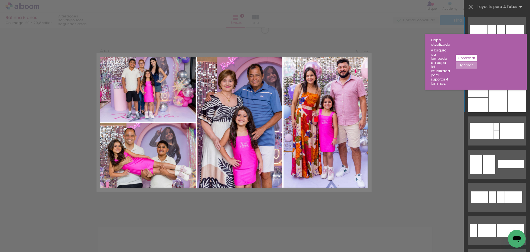
click at [498, 96] on div at bounding box center [498, 97] width 19 height 29
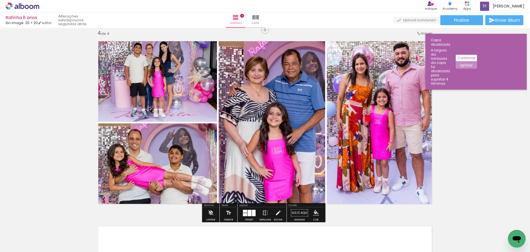
click at [140, 72] on quentale-photo at bounding box center [155, 79] width 123 height 85
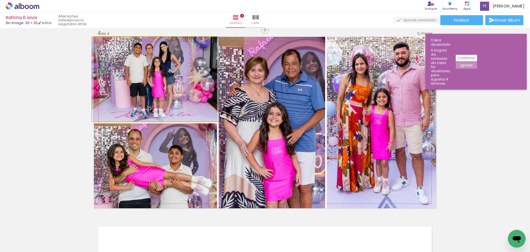
click at [140, 72] on quentale-photo at bounding box center [155, 79] width 123 height 85
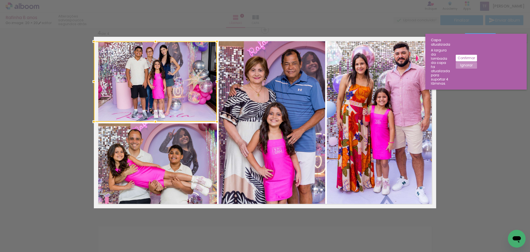
drag, startPoint x: 152, startPoint y: 37, endPoint x: 152, endPoint y: 41, distance: 4.8
click at [152, 41] on div at bounding box center [155, 41] width 11 height 11
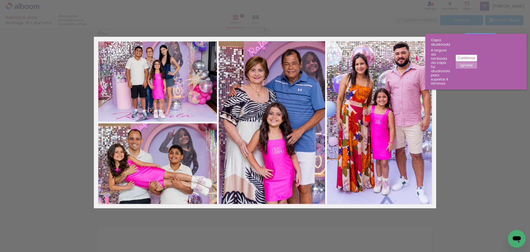
click at [0, 0] on slot "Ignorar" at bounding box center [0, 0] width 0 height 0
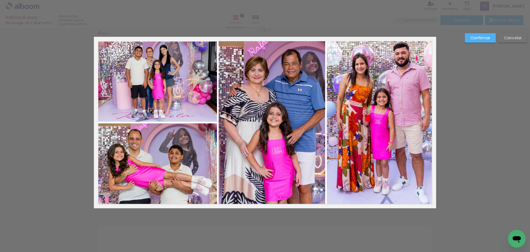
click at [0, 0] on slot "Confirmar" at bounding box center [0, 0] width 0 height 0
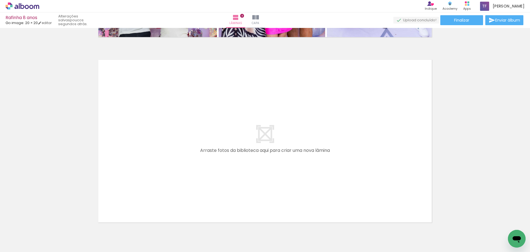
scroll to position [756, 0]
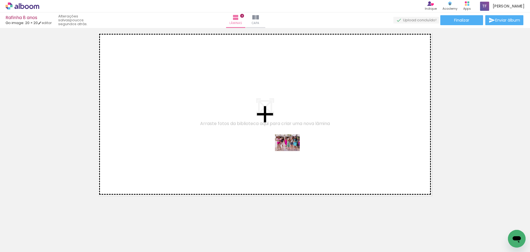
drag, startPoint x: 317, startPoint y: 234, endPoint x: 292, endPoint y: 151, distance: 87.2
click at [292, 151] on quentale-workspace at bounding box center [265, 126] width 530 height 252
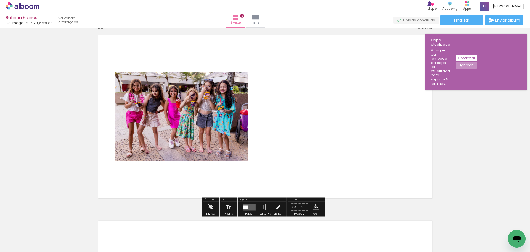
scroll to position [748, 0]
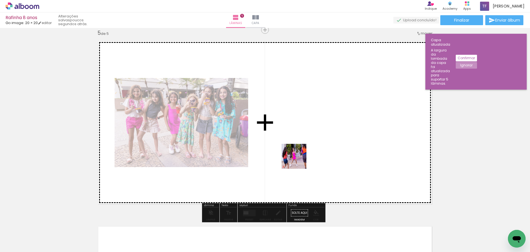
drag, startPoint x: 287, startPoint y: 237, endPoint x: 307, endPoint y: 110, distance: 128.1
click at [307, 110] on quentale-workspace at bounding box center [265, 126] width 530 height 252
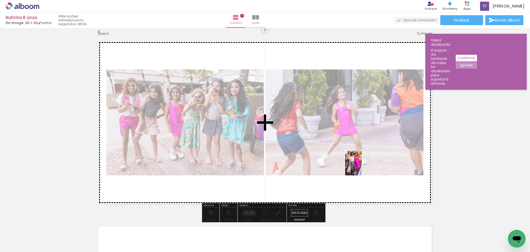
drag, startPoint x: 405, startPoint y: 233, endPoint x: 362, endPoint y: 167, distance: 79.2
click at [362, 167] on quentale-workspace at bounding box center [265, 126] width 530 height 252
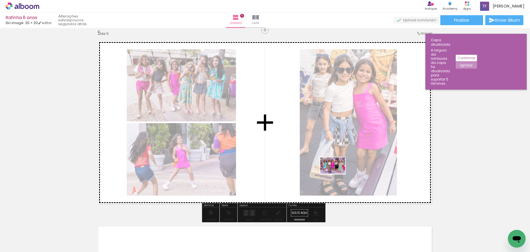
drag, startPoint x: 436, startPoint y: 236, endPoint x: 336, endPoint y: 173, distance: 117.3
click at [336, 173] on quentale-workspace at bounding box center [265, 126] width 530 height 252
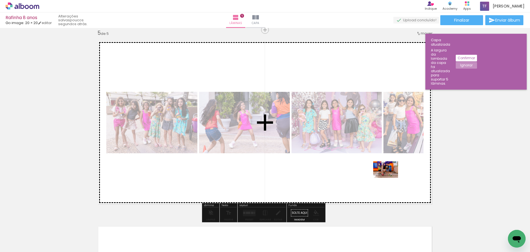
drag, startPoint x: 501, startPoint y: 237, endPoint x: 390, endPoint y: 178, distance: 125.7
click at [390, 178] on quentale-workspace at bounding box center [265, 126] width 530 height 252
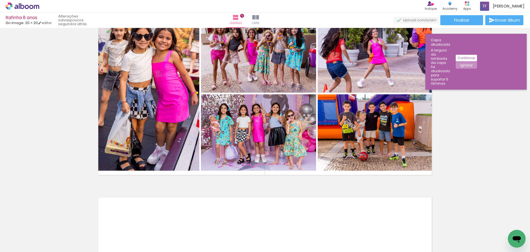
scroll to position [803, 0]
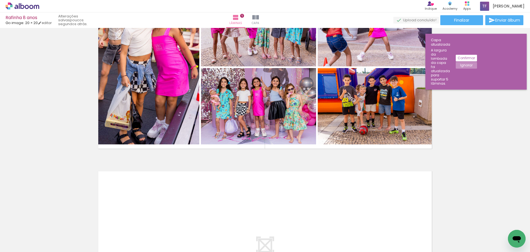
click at [477, 62] on paper-button "Ignorar" at bounding box center [466, 65] width 21 height 7
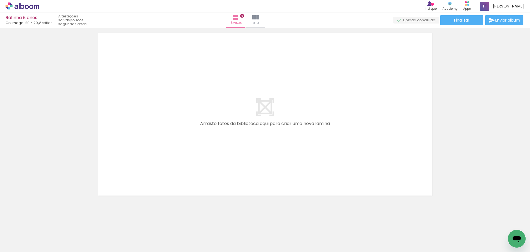
scroll to position [0, 401]
drag, startPoint x: 273, startPoint y: 236, endPoint x: 280, endPoint y: 234, distance: 7.6
click at [280, 234] on div at bounding box center [273, 232] width 18 height 27
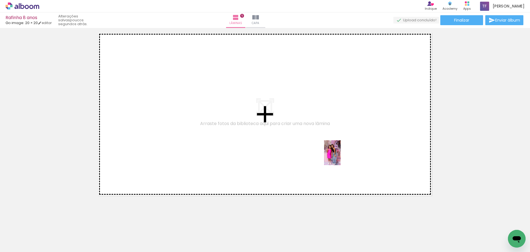
drag, startPoint x: 335, startPoint y: 236, endPoint x: 341, endPoint y: 157, distance: 79.8
click at [341, 157] on quentale-workspace at bounding box center [265, 126] width 530 height 252
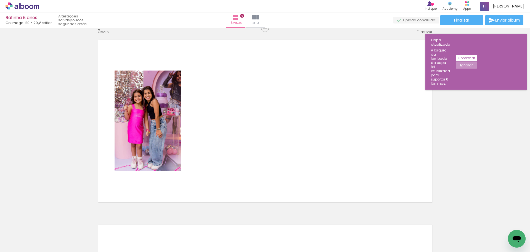
scroll to position [933, 0]
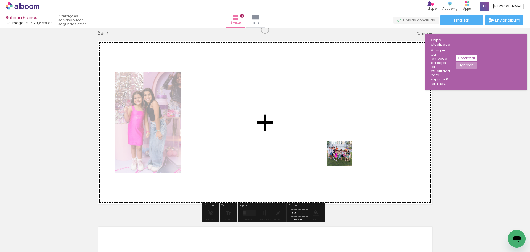
drag, startPoint x: 364, startPoint y: 231, endPoint x: 341, endPoint y: 148, distance: 85.5
click at [341, 148] on quentale-workspace at bounding box center [265, 126] width 530 height 252
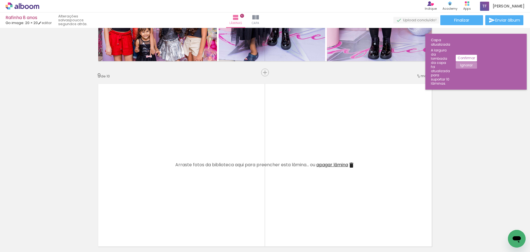
scroll to position [1468, 0]
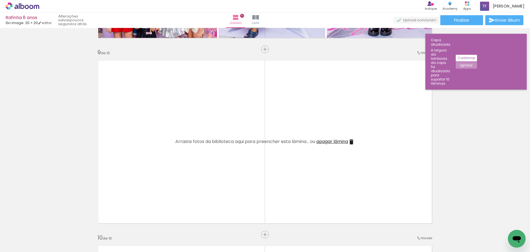
click at [421, 54] on span "mover" at bounding box center [427, 52] width 12 height 5
click at [402, 115] on span "antes da" at bounding box center [398, 115] width 16 height 9
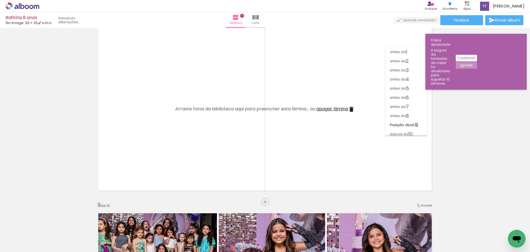
scroll to position [1303, 0]
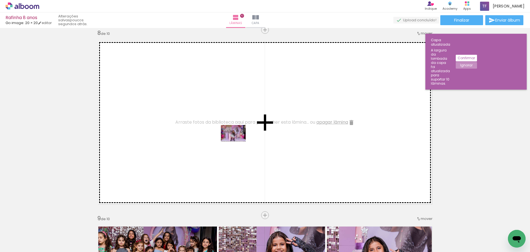
drag, startPoint x: 241, startPoint y: 237, endPoint x: 237, endPoint y: 141, distance: 95.7
click at [237, 141] on quentale-workspace at bounding box center [265, 126] width 530 height 252
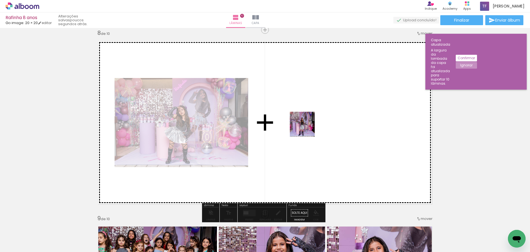
drag, startPoint x: 306, startPoint y: 235, endPoint x: 307, endPoint y: 128, distance: 107.2
click at [307, 128] on quentale-workspace at bounding box center [265, 126] width 530 height 252
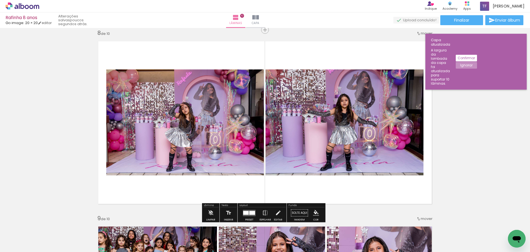
click at [17, 242] on span "Adicionar Fotos" at bounding box center [19, 244] width 17 height 6
click at [0, 0] on input "file" at bounding box center [0, 0] width 0 height 0
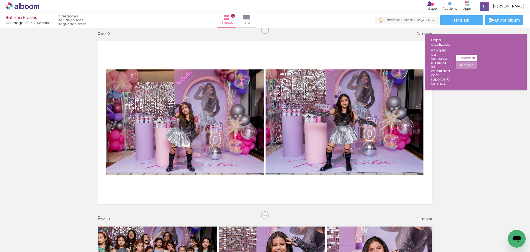
scroll to position [0, 1156]
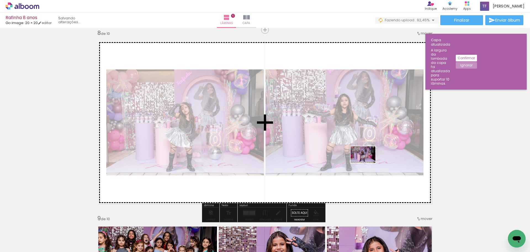
drag, startPoint x: 413, startPoint y: 238, endPoint x: 367, endPoint y: 163, distance: 88.0
click at [367, 163] on quentale-workspace at bounding box center [265, 126] width 530 height 252
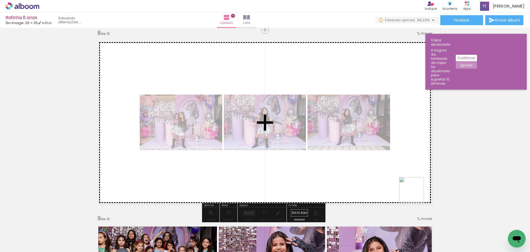
drag, startPoint x: 452, startPoint y: 235, endPoint x: 377, endPoint y: 169, distance: 100.0
click at [377, 169] on quentale-workspace at bounding box center [265, 126] width 530 height 252
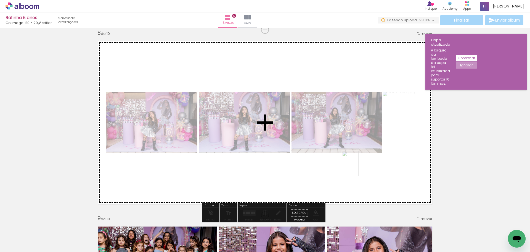
drag, startPoint x: 452, startPoint y: 234, endPoint x: 359, endPoint y: 167, distance: 114.4
click at [359, 167] on quentale-workspace at bounding box center [265, 126] width 530 height 252
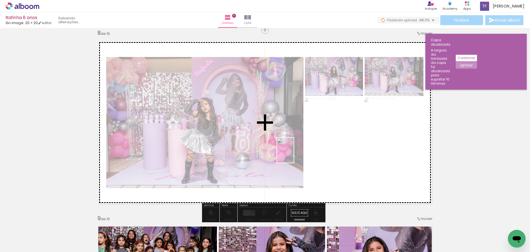
drag, startPoint x: 480, startPoint y: 235, endPoint x: 294, endPoint y: 154, distance: 203.1
click at [294, 154] on quentale-workspace at bounding box center [265, 126] width 530 height 252
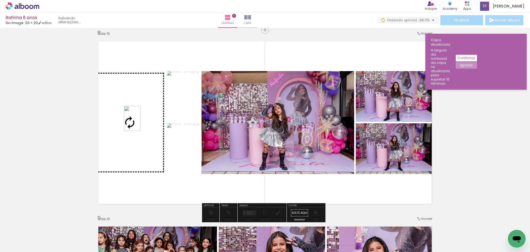
drag, startPoint x: 509, startPoint y: 230, endPoint x: 141, endPoint y: 122, distance: 384.2
click at [141, 122] on quentale-workspace at bounding box center [265, 126] width 530 height 252
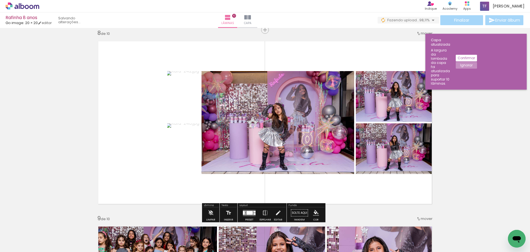
click at [246, 210] on quentale-layouter at bounding box center [249, 212] width 13 height 6
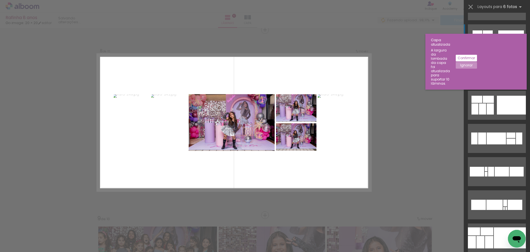
scroll to position [138, 0]
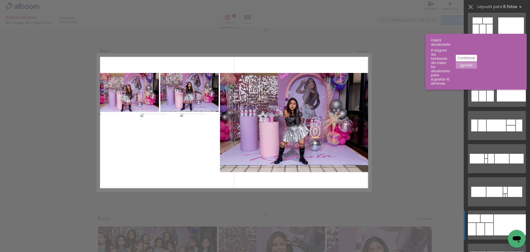
click at [503, 224] on div at bounding box center [510, 224] width 32 height 21
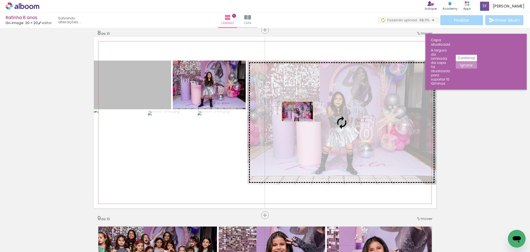
drag, startPoint x: 136, startPoint y: 77, endPoint x: 325, endPoint y: 115, distance: 191.9
click at [0, 0] on slot at bounding box center [0, 0] width 0 height 0
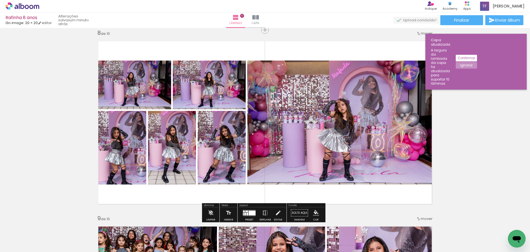
click at [130, 137] on quentale-photo at bounding box center [120, 147] width 52 height 73
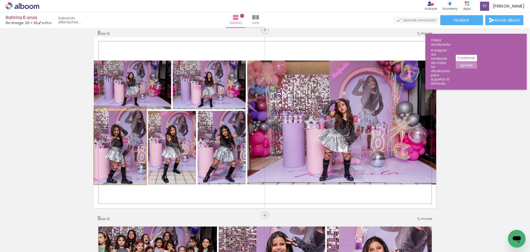
drag, startPoint x: 124, startPoint y: 142, endPoint x: 124, endPoint y: 137, distance: 5.6
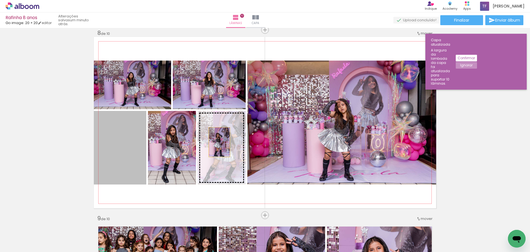
drag, startPoint x: 117, startPoint y: 148, endPoint x: 219, endPoint y: 142, distance: 101.6
click at [0, 0] on slot at bounding box center [0, 0] width 0 height 0
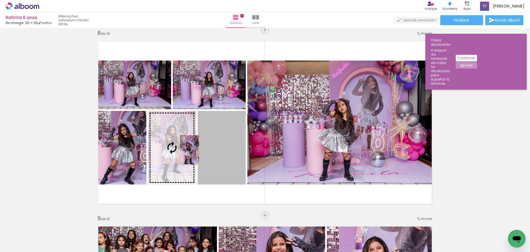
drag, startPoint x: 228, startPoint y: 153, endPoint x: 188, endPoint y: 150, distance: 40.2
click at [0, 0] on slot at bounding box center [0, 0] width 0 height 0
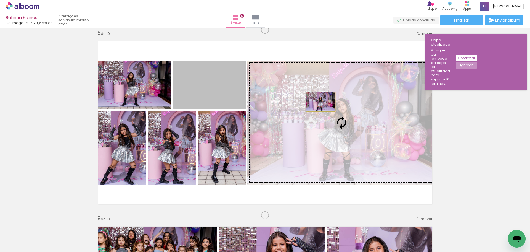
drag, startPoint x: 215, startPoint y: 85, endPoint x: 319, endPoint y: 102, distance: 105.0
click at [0, 0] on slot at bounding box center [0, 0] width 0 height 0
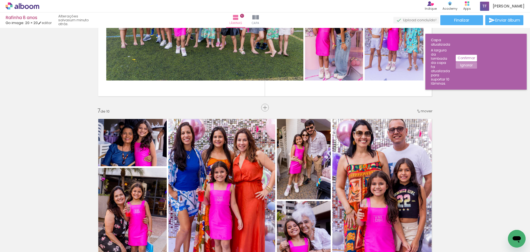
scroll to position [1027, 0]
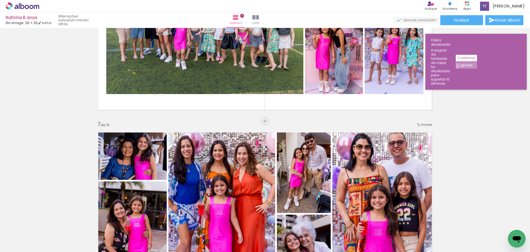
click at [477, 62] on paper-button "Ignorar" at bounding box center [466, 65] width 21 height 7
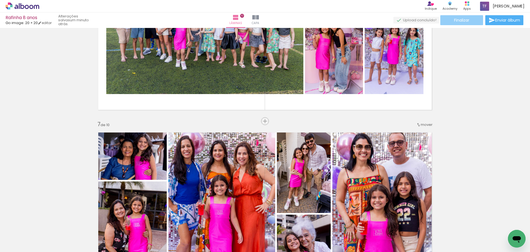
click at [457, 22] on span "Finalizar" at bounding box center [461, 20] width 15 height 4
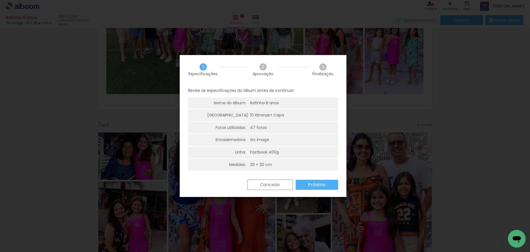
click at [328, 181] on paper-button "Próximo" at bounding box center [317, 185] width 43 height 10
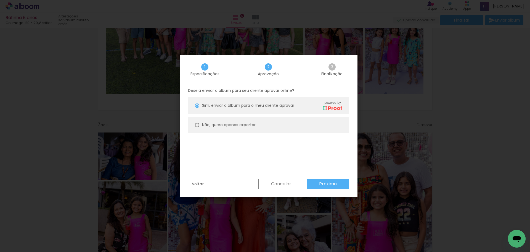
click at [257, 123] on paper-radio-button "Não, quero apenas exportar" at bounding box center [268, 125] width 161 height 17
type paper-radio-button "on"
click at [0, 0] on slot "Próximo" at bounding box center [0, 0] width 0 height 0
type input "Alta, 300 DPI"
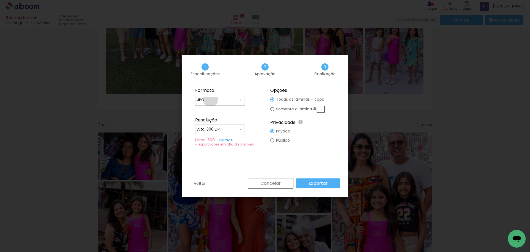
click at [211, 99] on input "JPG" at bounding box center [217, 100] width 41 height 6
click at [215, 109] on paper-item "PDF" at bounding box center [220, 110] width 50 height 11
type input "PDF"
click at [0, 0] on slot "Exportar" at bounding box center [0, 0] width 0 height 0
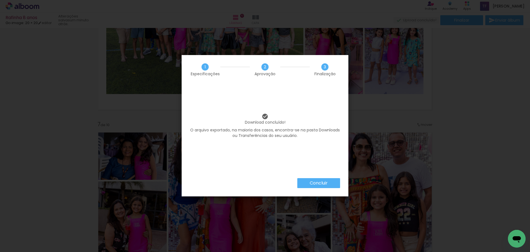
scroll to position [0, 1156]
click at [0, 0] on slot "Concluir" at bounding box center [0, 0] width 0 height 0
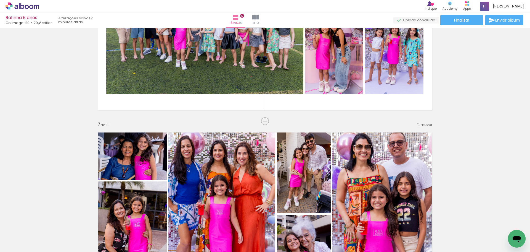
scroll to position [0, 1156]
click at [22, 7] on icon at bounding box center [23, 5] width 34 height 7
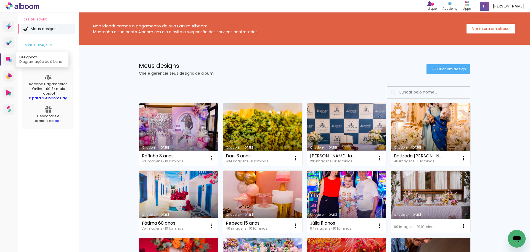
click at [9, 59] on icon at bounding box center [8, 59] width 4 height 4
click at [438, 71] on span "Criar um design" at bounding box center [452, 69] width 29 height 4
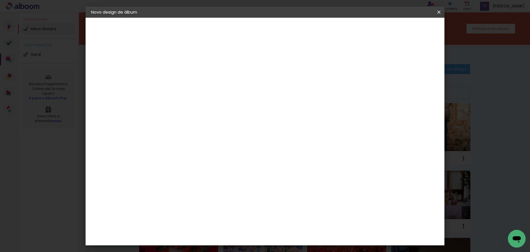
click at [181, 72] on input at bounding box center [181, 74] width 0 height 9
type input "Luana 10 anos"
type paper-input "Luana 10 anos"
click at [0, 0] on slot "Avançar" at bounding box center [0, 0] width 0 height 0
click at [223, 105] on input at bounding box center [196, 105] width 56 height 7
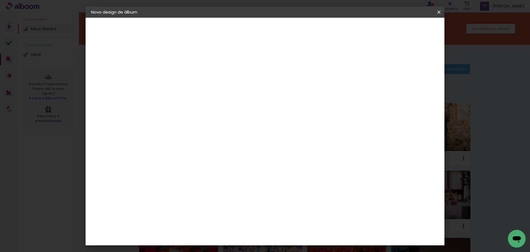
type input "go"
type paper-input "go"
click at [191, 127] on div "Go image" at bounding box center [185, 126] width 14 height 9
click at [270, 25] on paper-button "Avançar" at bounding box center [256, 29] width 27 height 9
click at [203, 92] on input "text" at bounding box center [192, 96] width 22 height 9
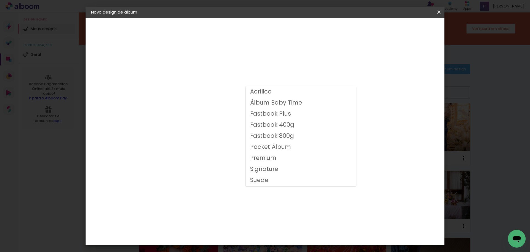
click at [0, 0] on slot "Fastbook 400g" at bounding box center [0, 0] width 0 height 0
type input "Fastbook 400g"
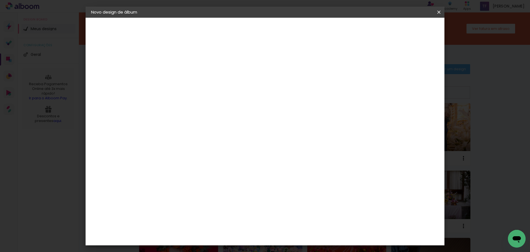
click at [219, 172] on span "30 × 20" at bounding box center [206, 181] width 26 height 18
click at [0, 0] on slot "Avançar" at bounding box center [0, 0] width 0 height 0
click at [405, 29] on span "Iniciar design" at bounding box center [392, 29] width 25 height 4
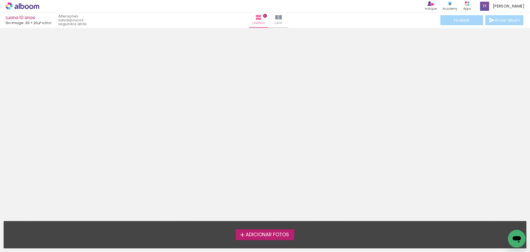
click at [271, 233] on span "Adicionar Fotos" at bounding box center [267, 234] width 43 height 5
click at [0, 0] on input "file" at bounding box center [0, 0] width 0 height 0
click at [260, 233] on span "Adicionar Fotos" at bounding box center [267, 234] width 43 height 5
click at [0, 0] on input "file" at bounding box center [0, 0] width 0 height 0
